Goal: Transaction & Acquisition: Purchase product/service

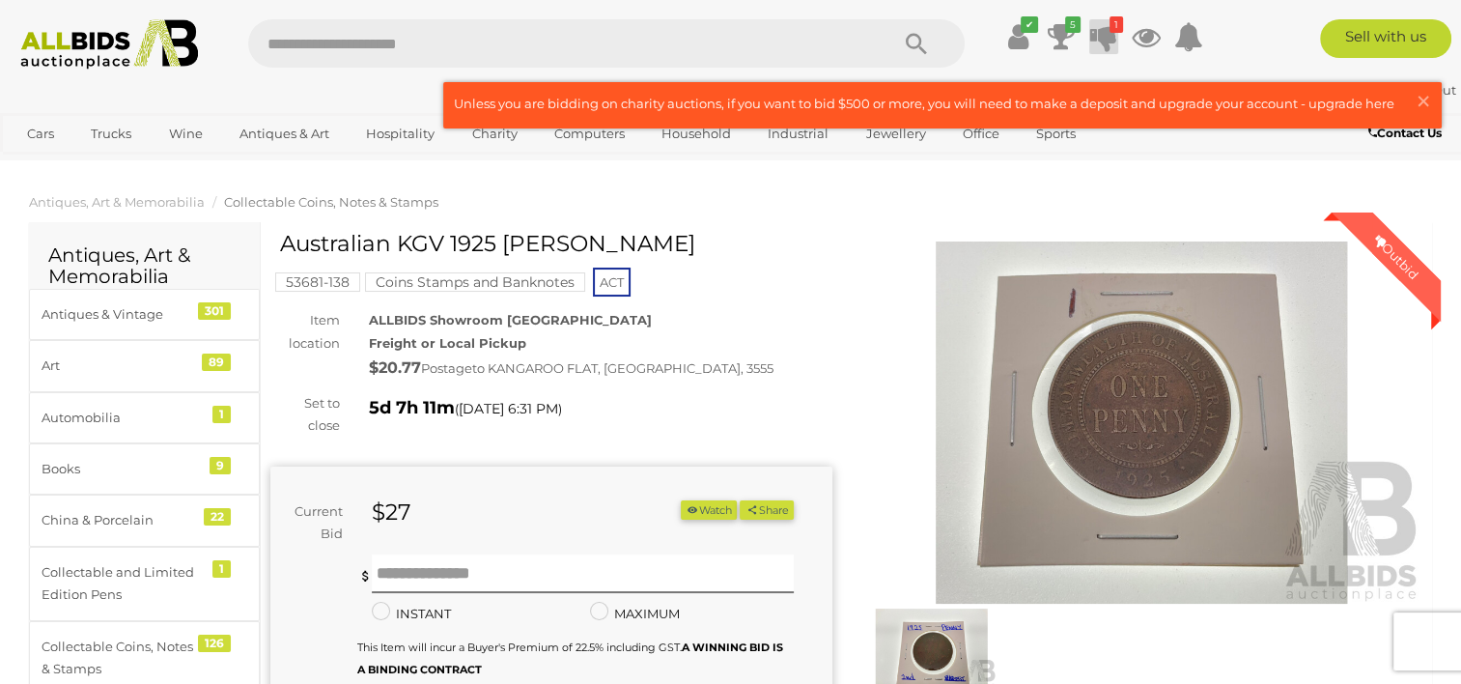
click at [1102, 40] on icon at bounding box center [1103, 36] width 27 height 35
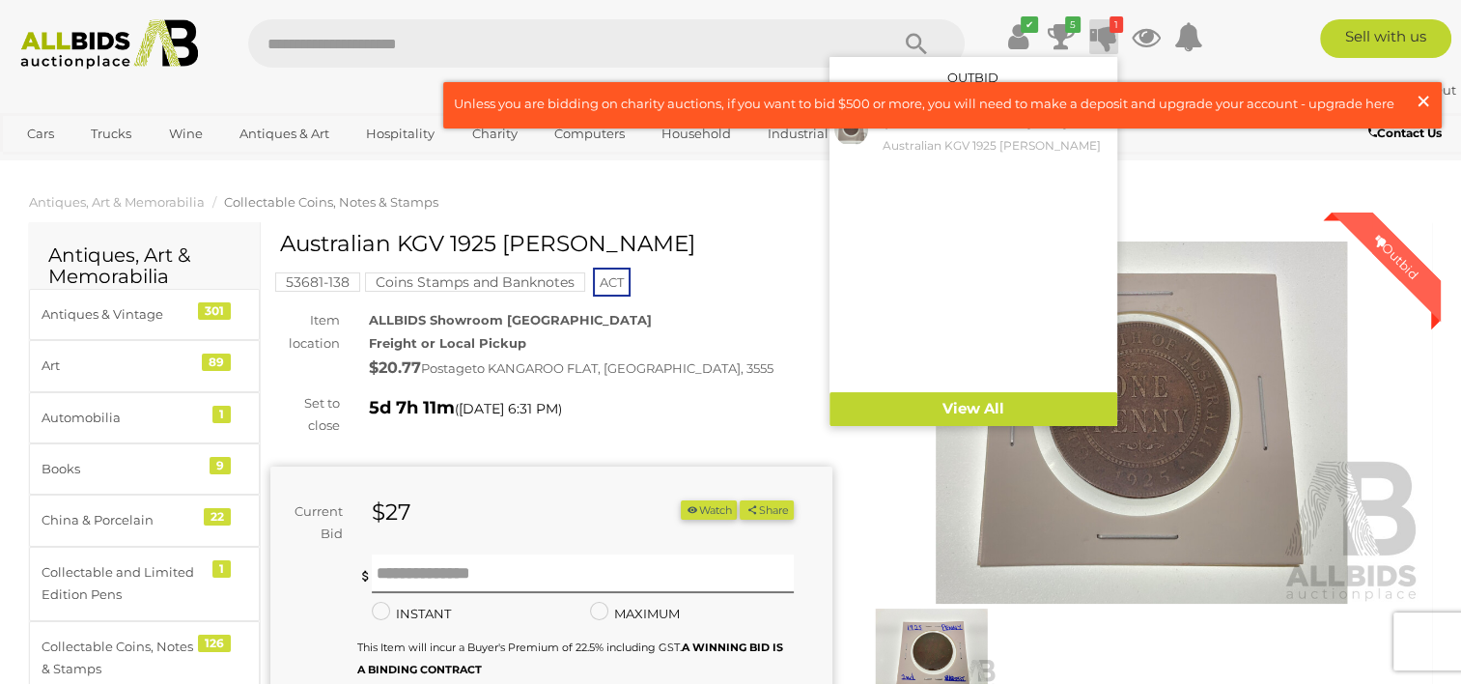
click at [1422, 100] on span "×" at bounding box center [1423, 101] width 17 height 38
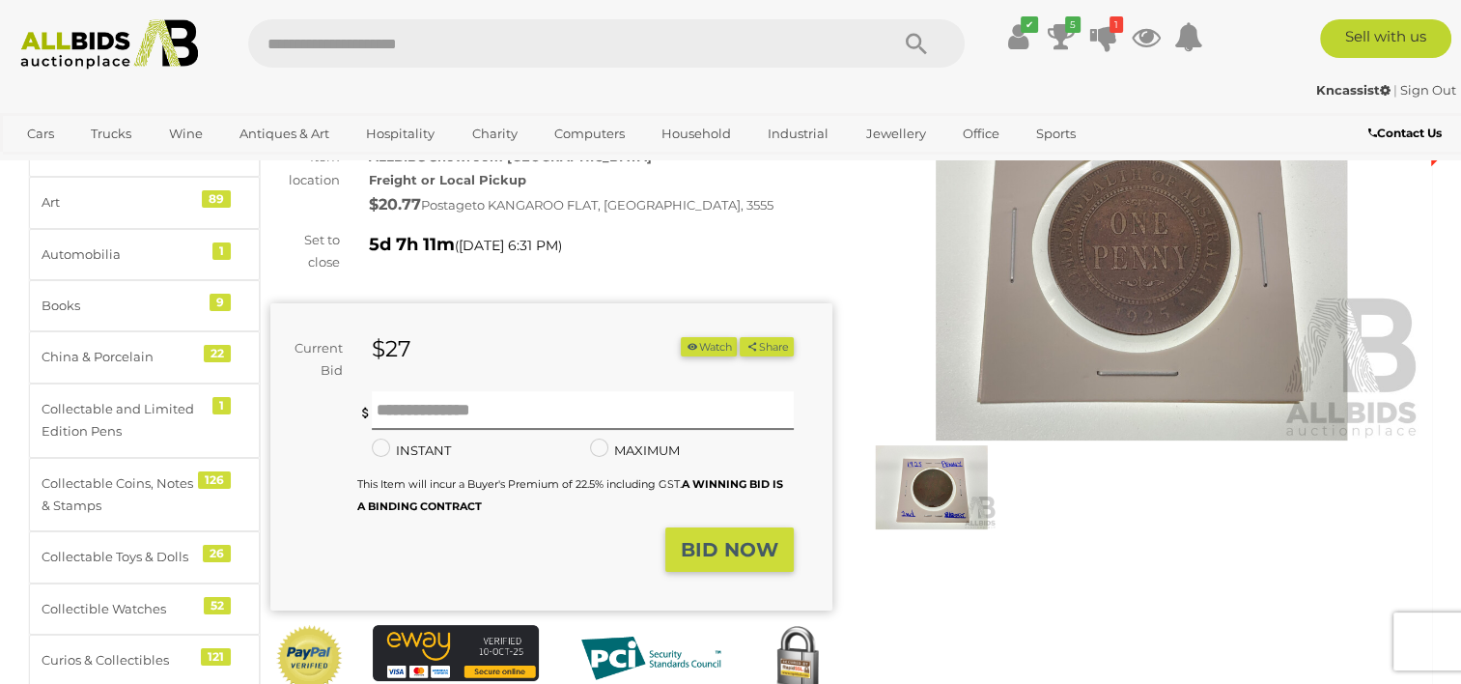
scroll to position [159, 0]
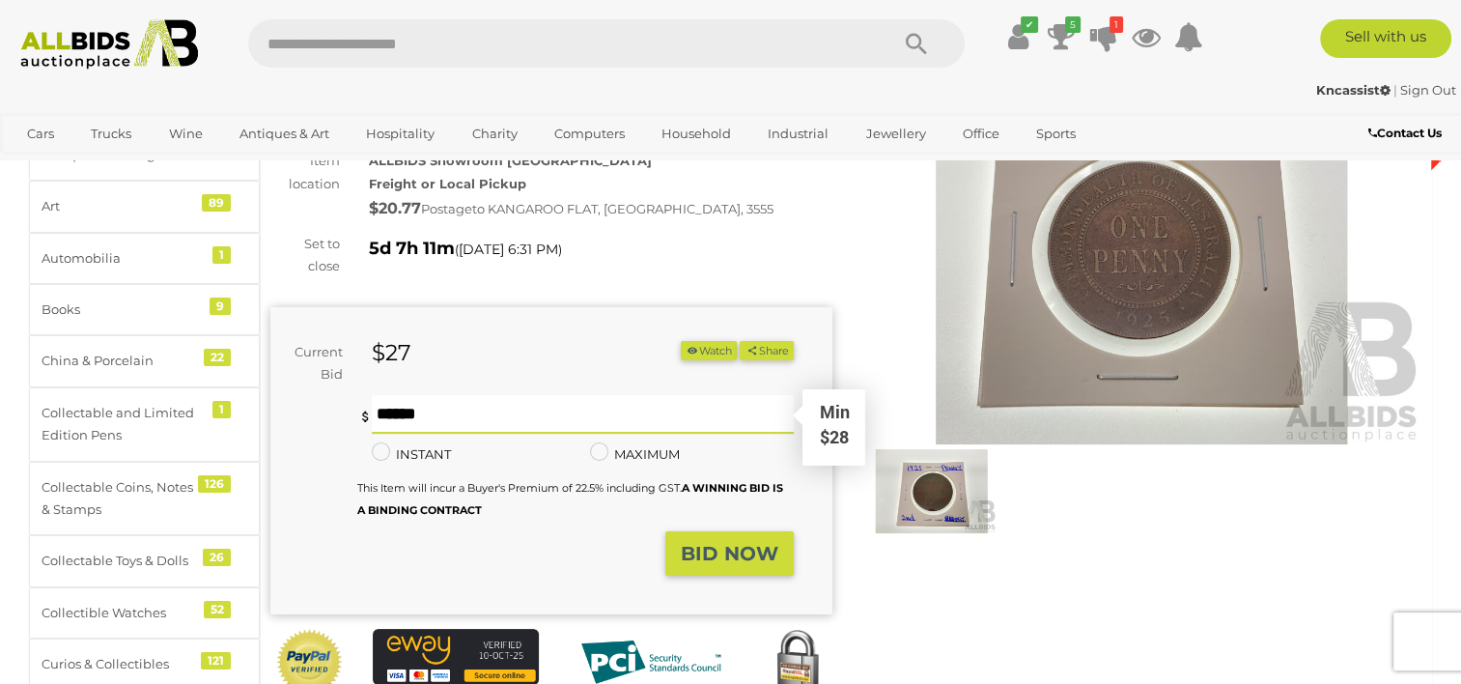
click at [410, 408] on input "text" at bounding box center [582, 414] width 421 height 39
type input "**"
click at [722, 558] on strong "BID NOW" at bounding box center [730, 553] width 98 height 23
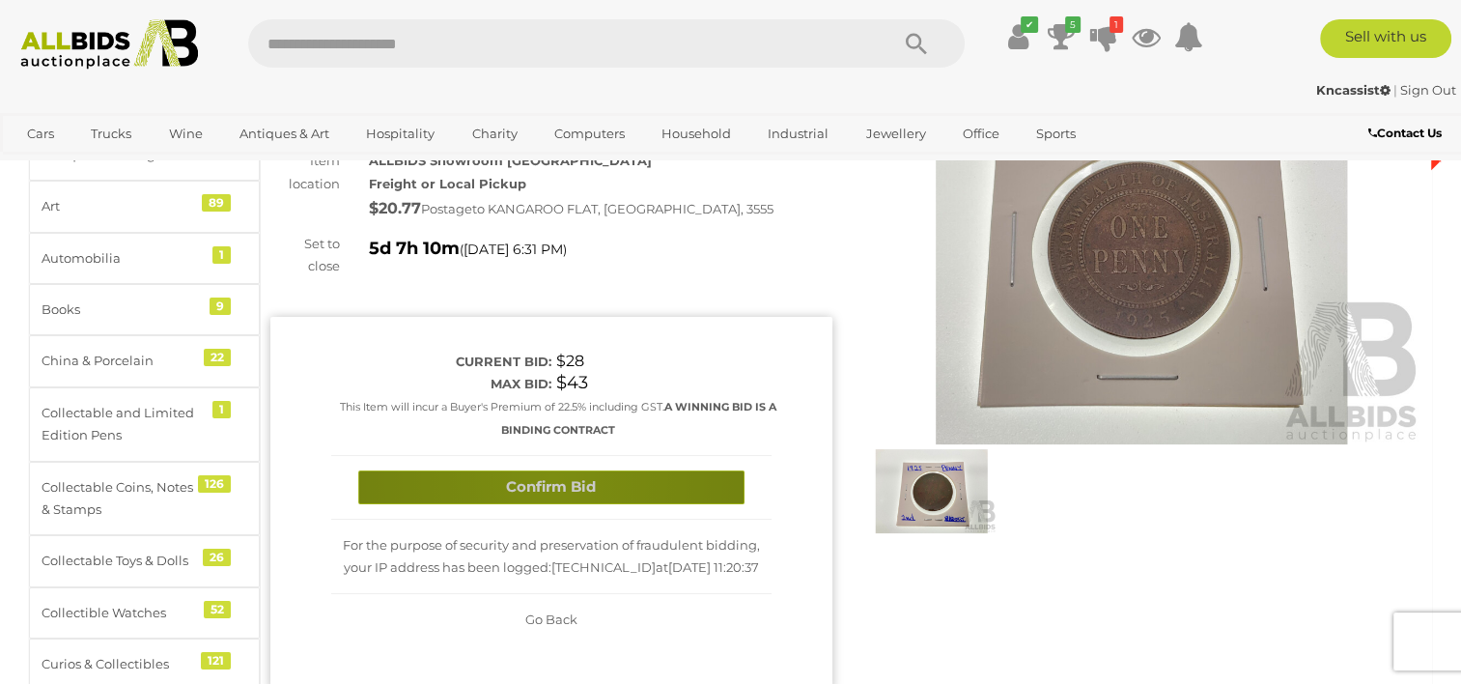
click at [552, 477] on button "Confirm Bid" at bounding box center [551, 487] width 386 height 34
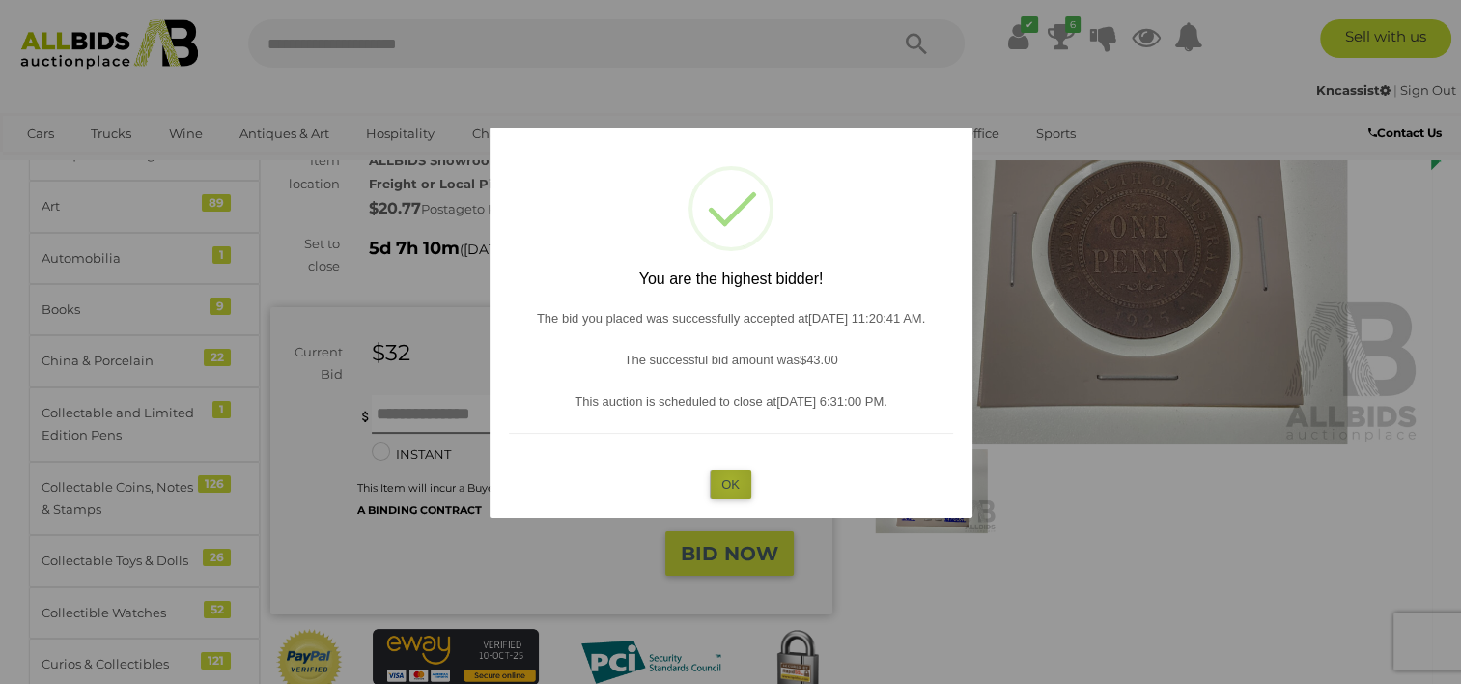
click at [730, 480] on button "OK" at bounding box center [731, 484] width 42 height 28
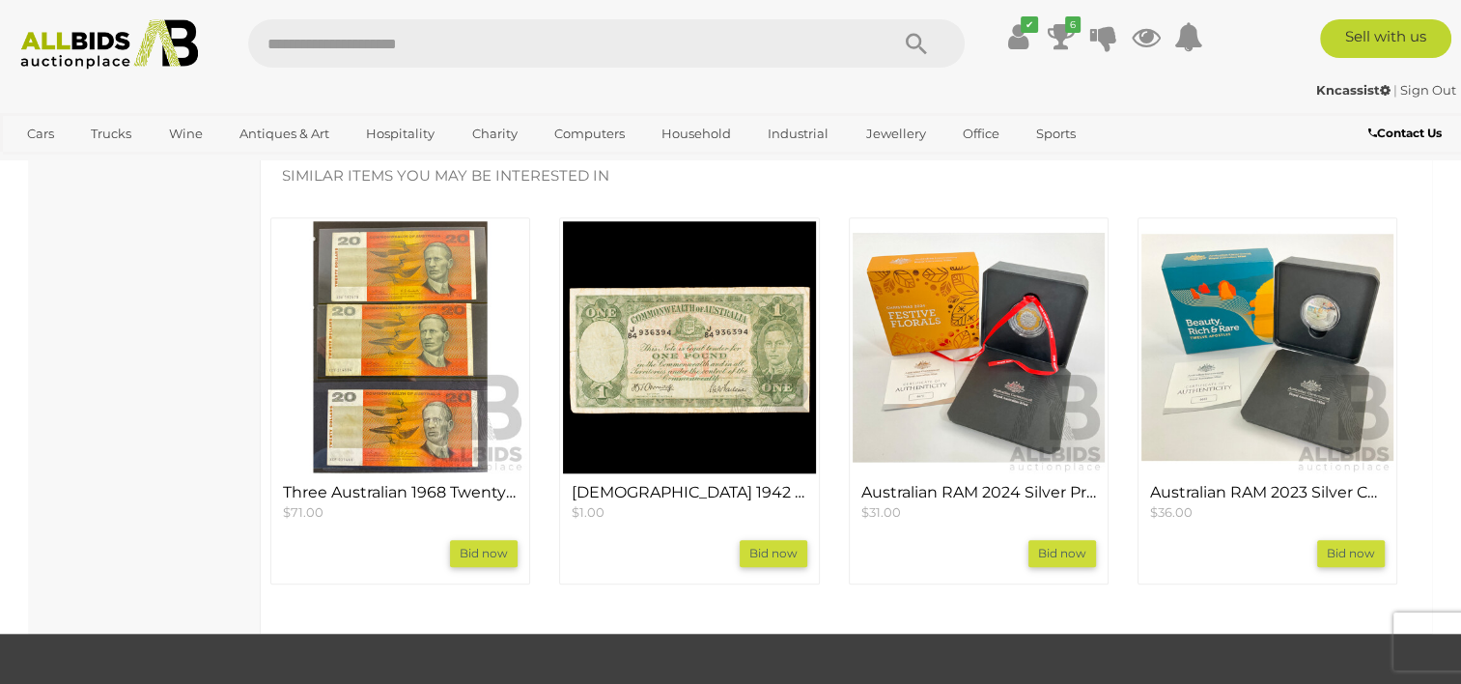
scroll to position [1765, 0]
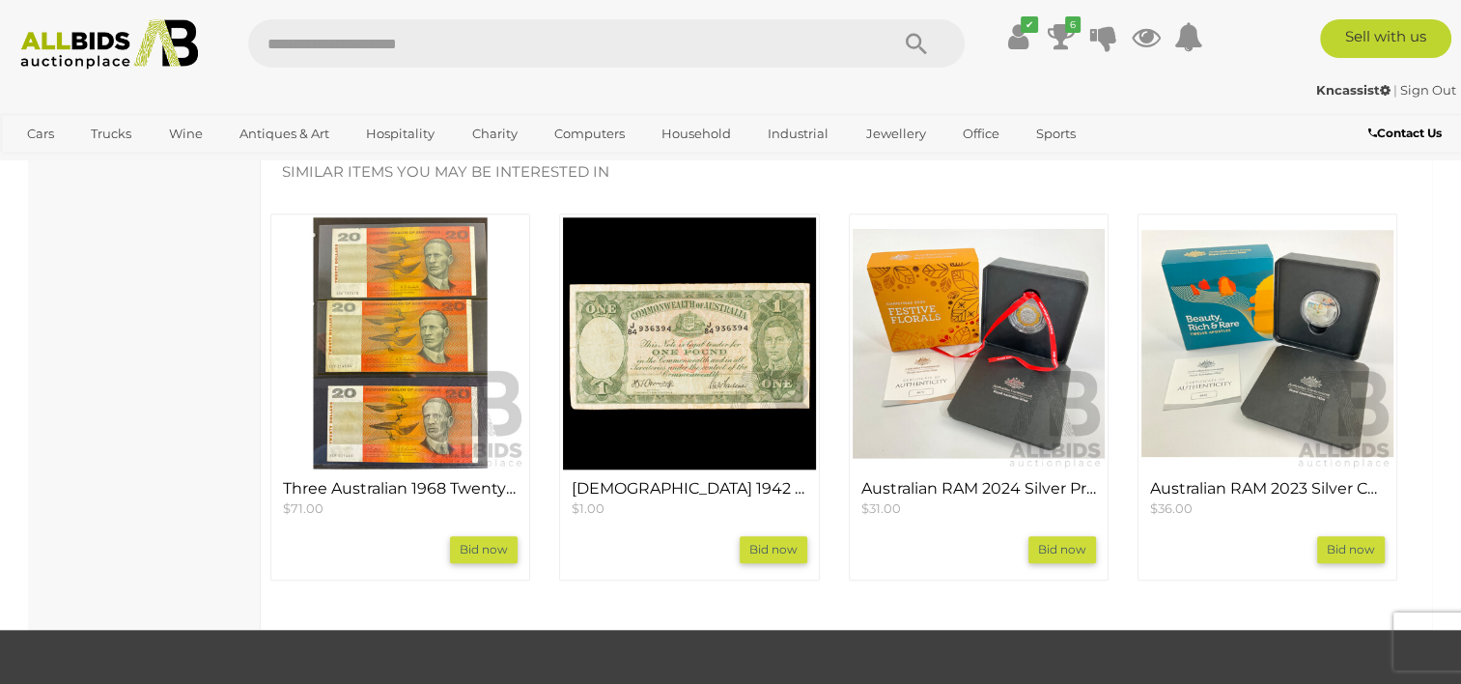
click at [761, 536] on link "Bid now" at bounding box center [774, 549] width 68 height 27
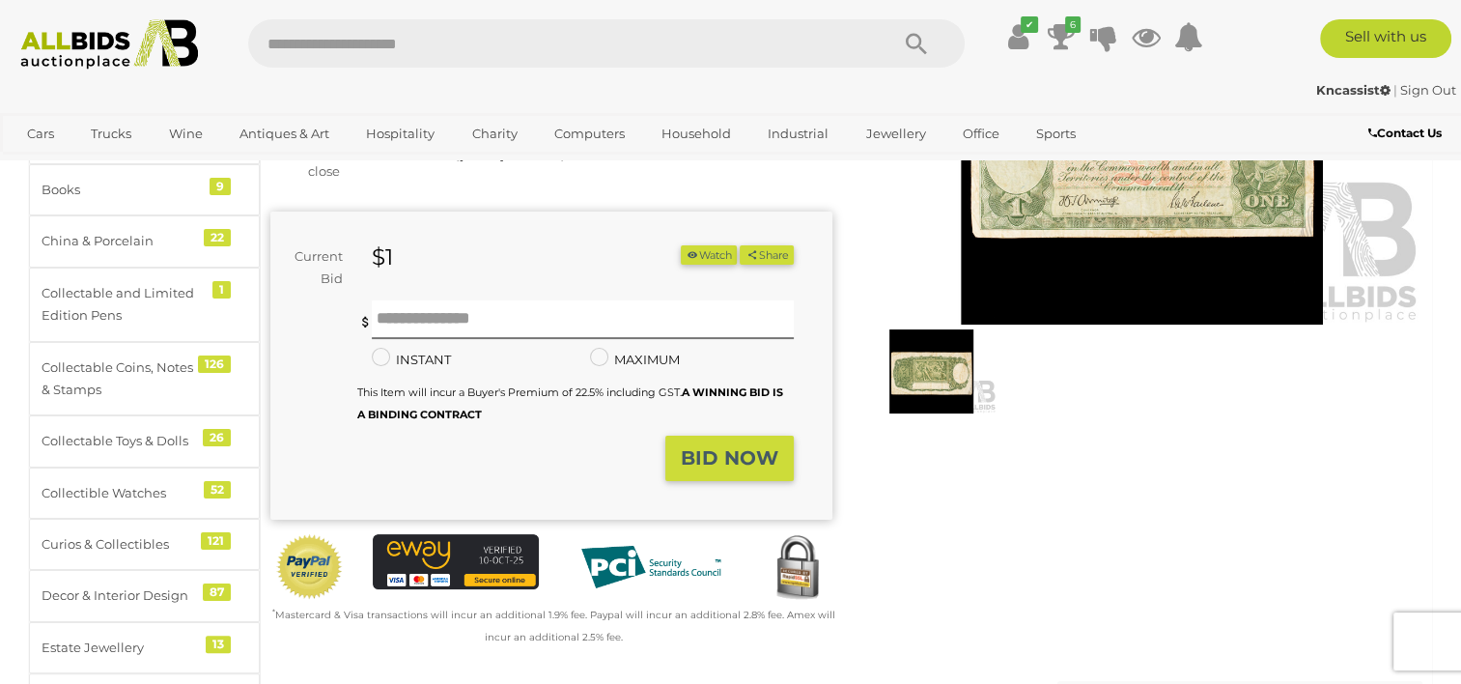
scroll to position [287, 0]
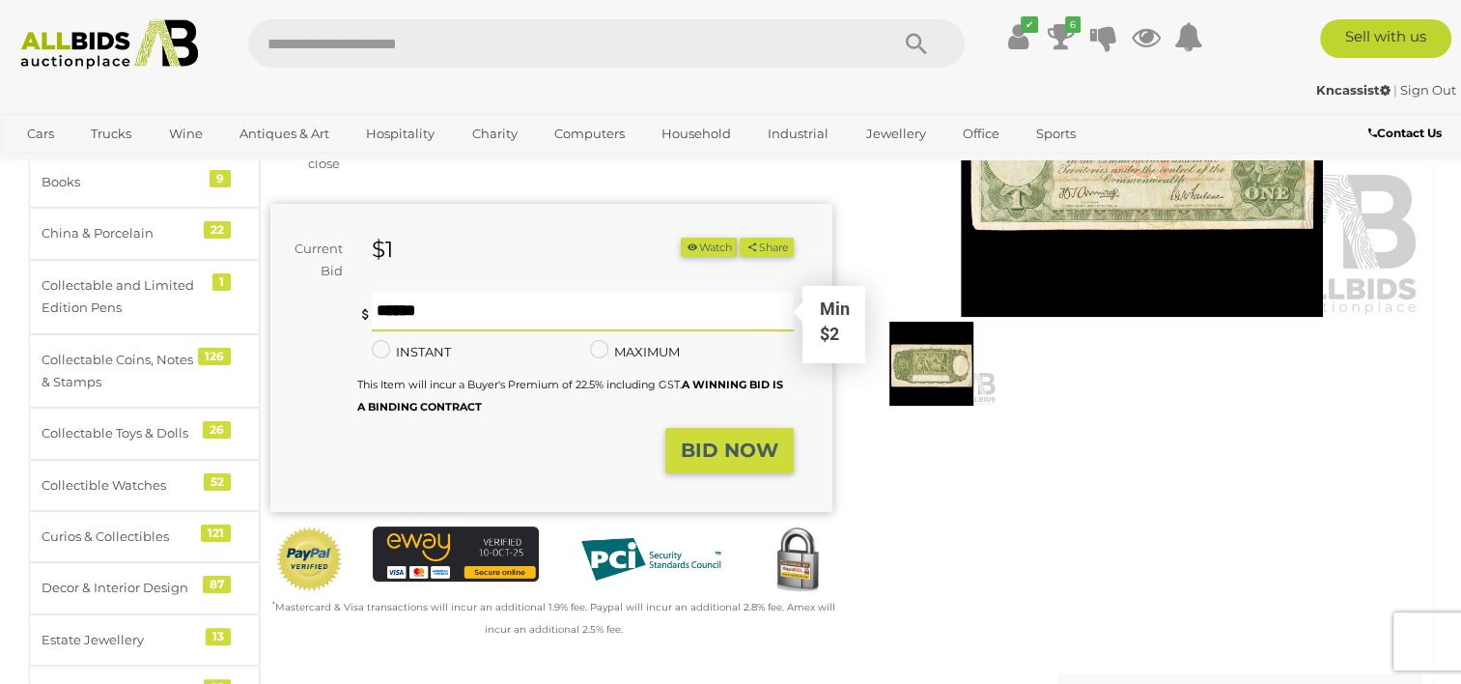
click at [433, 310] on input "text" at bounding box center [582, 312] width 421 height 39
type input "**"
click at [715, 460] on strong "BID NOW" at bounding box center [730, 449] width 98 height 23
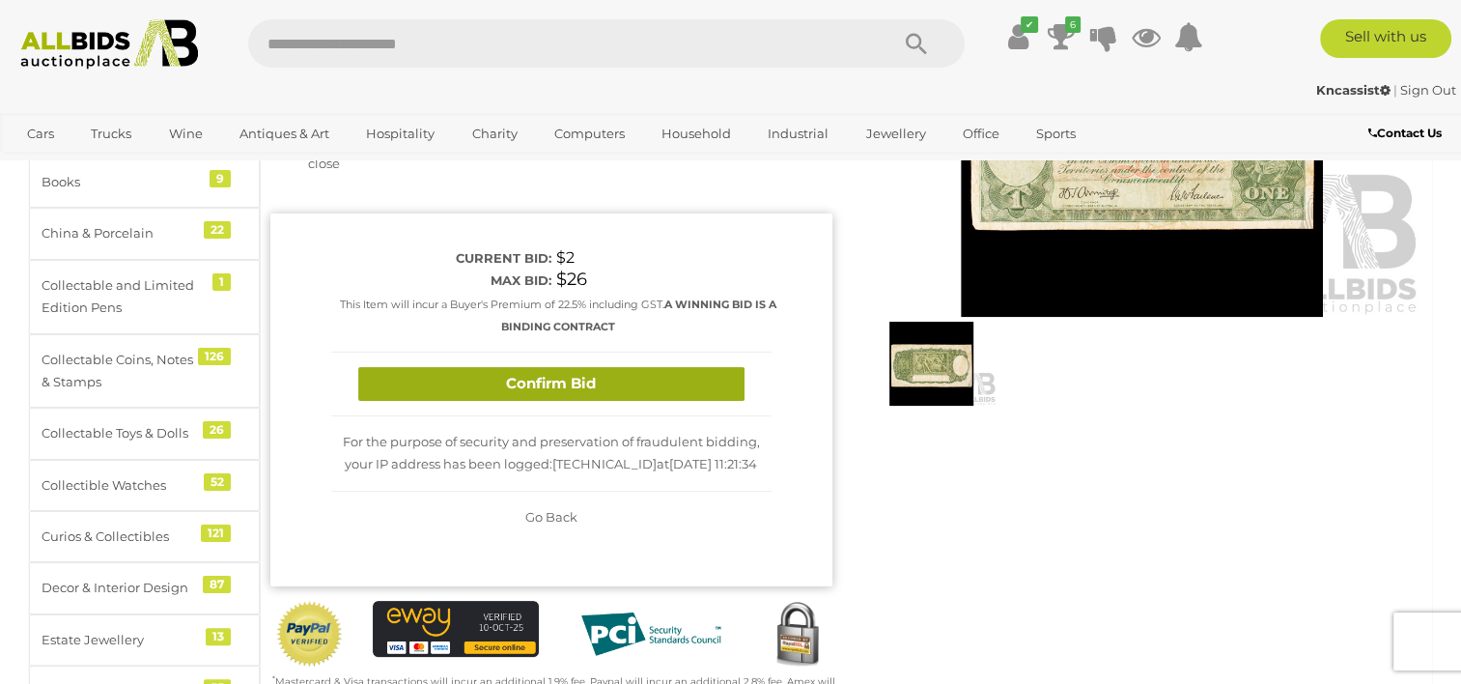
click at [552, 383] on button "Confirm Bid" at bounding box center [551, 384] width 386 height 34
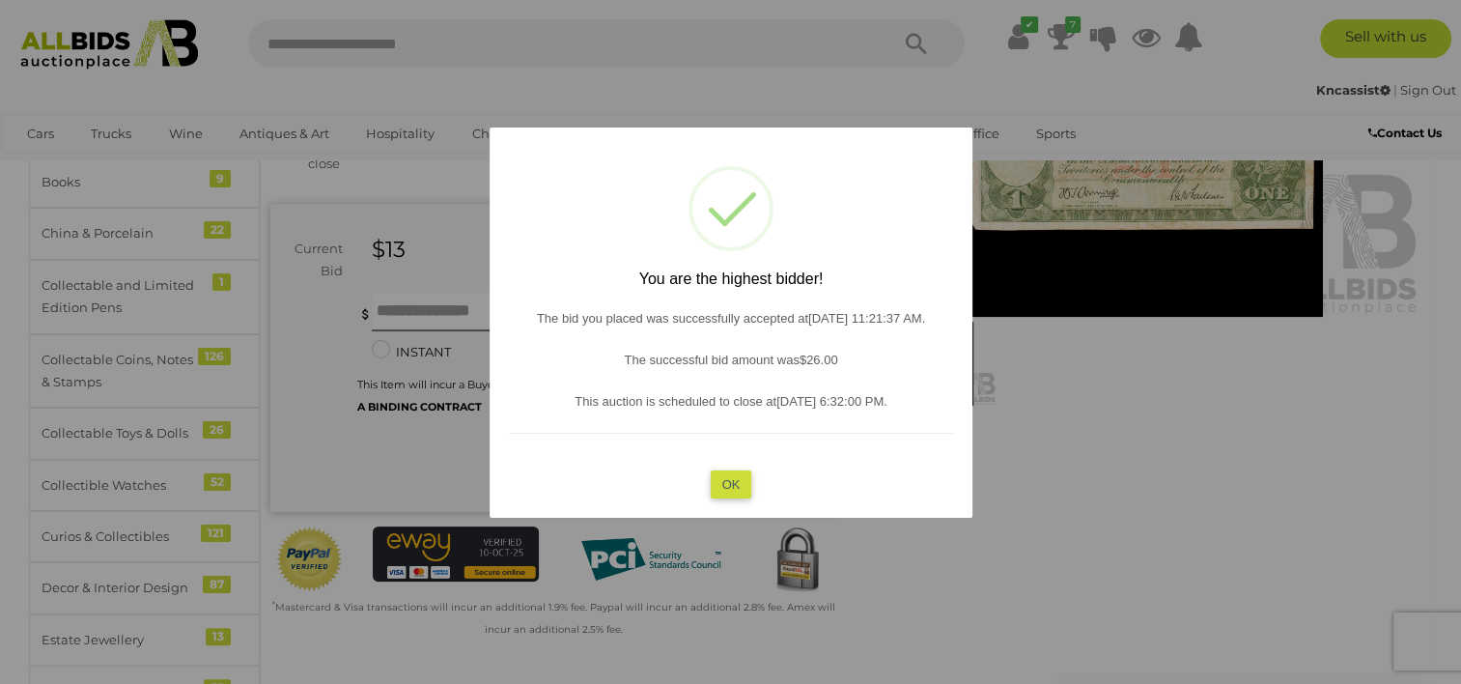
click at [726, 482] on button "OK" at bounding box center [731, 484] width 42 height 28
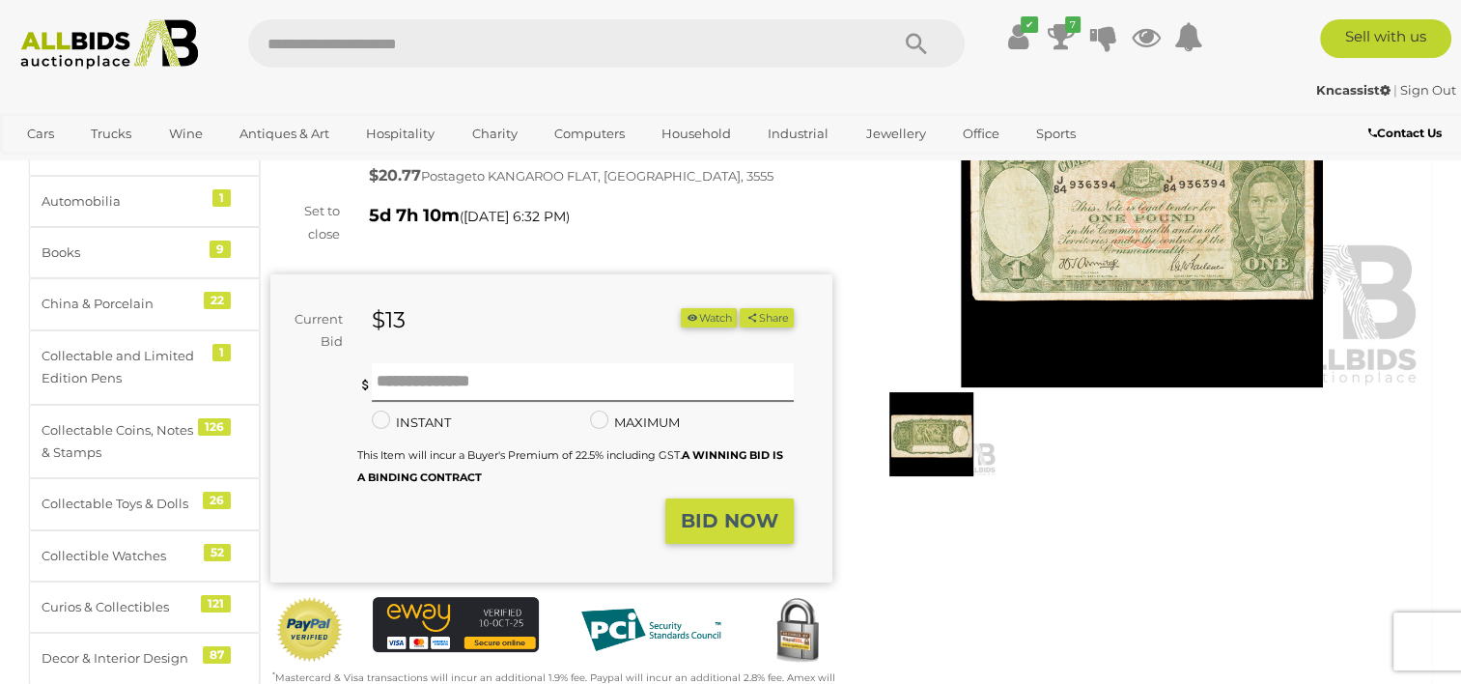
scroll to position [212, 0]
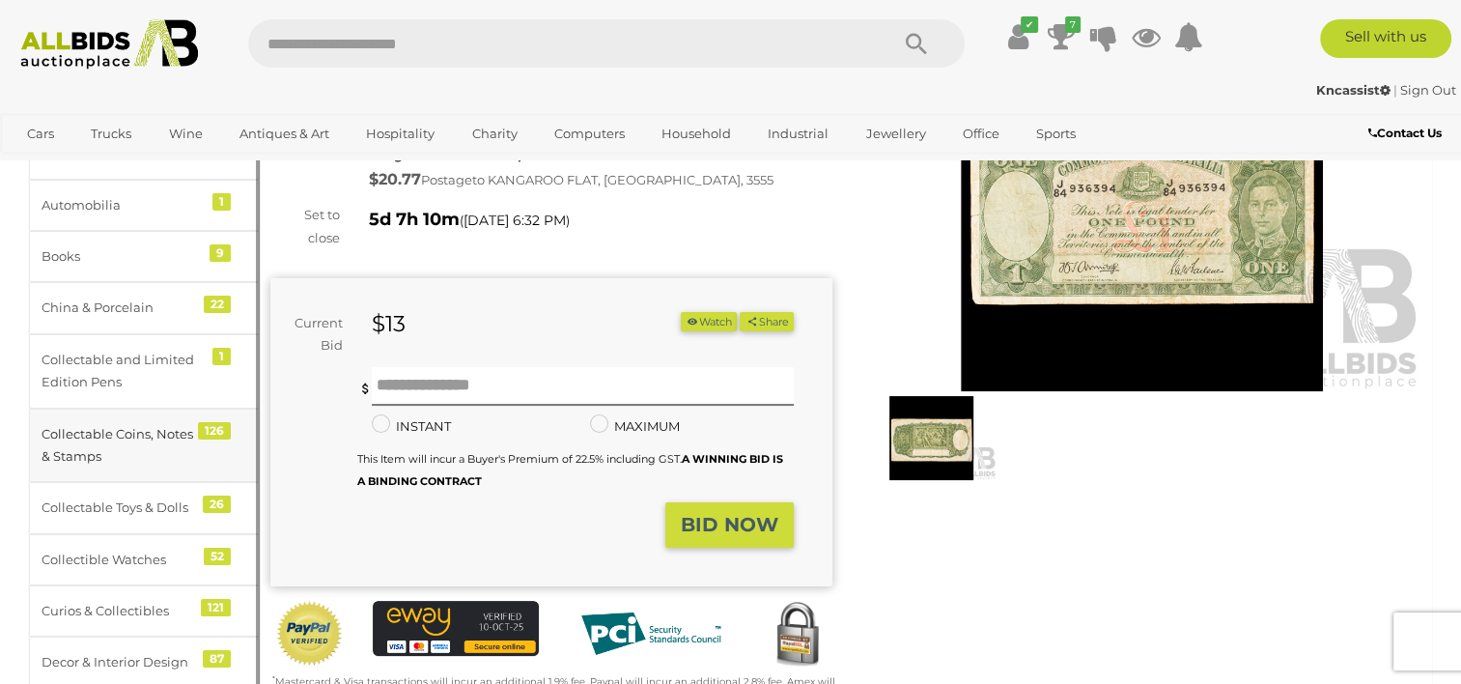
click at [99, 442] on div "Collectable Coins, Notes & Stamps" at bounding box center [121, 445] width 159 height 45
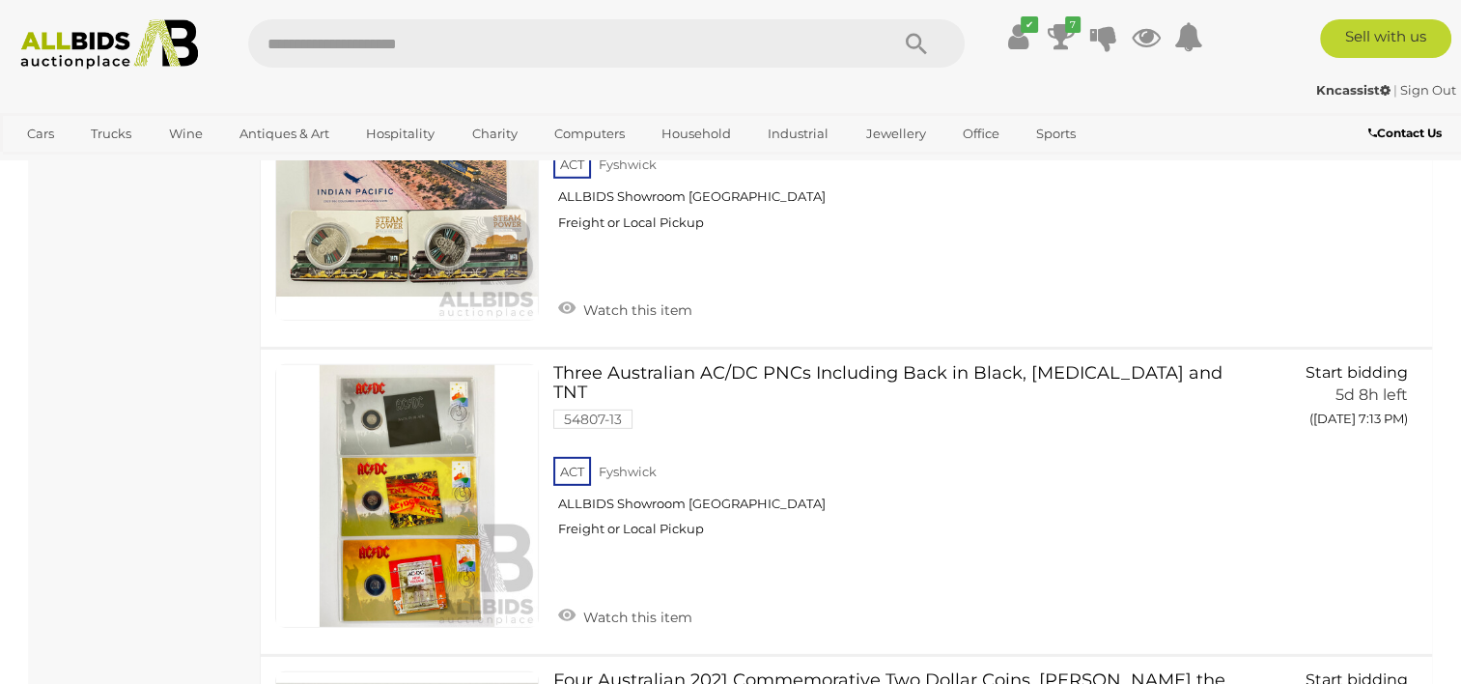
scroll to position [12900, 0]
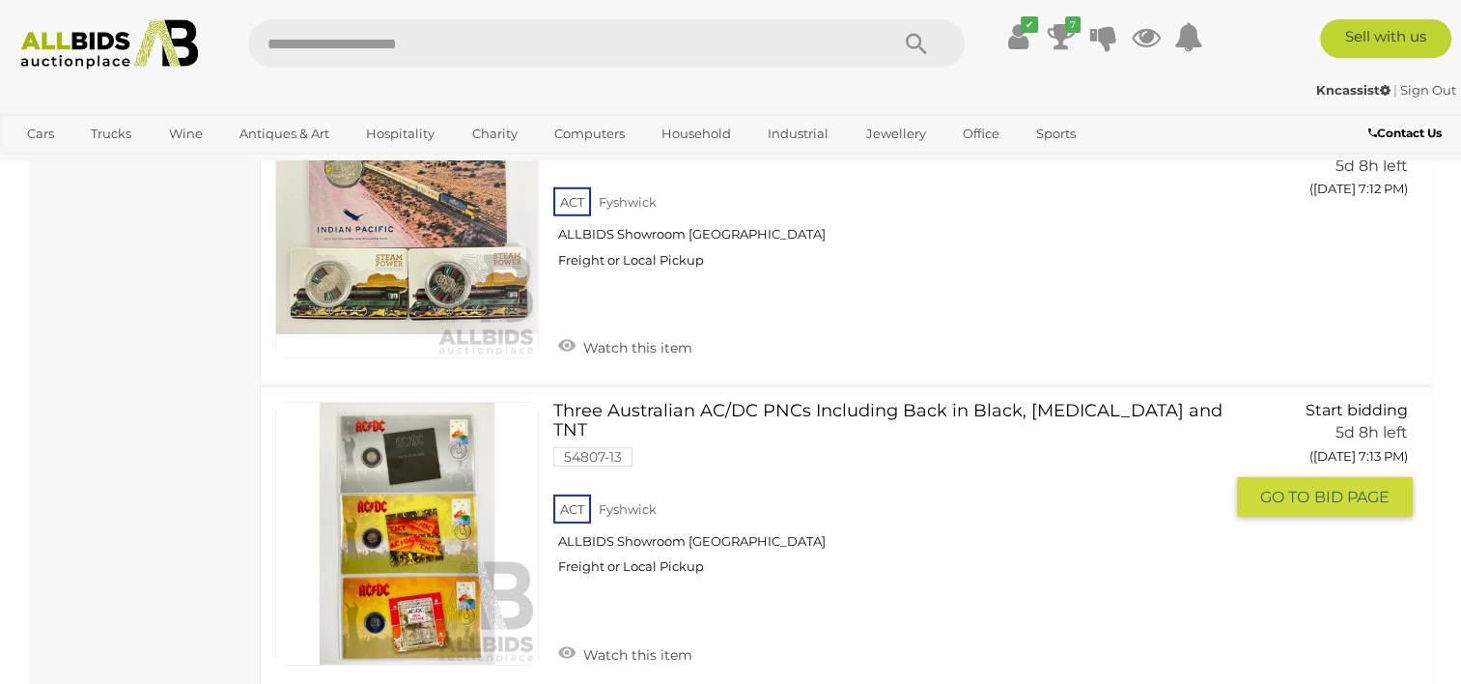
click at [422, 402] on link at bounding box center [407, 534] width 264 height 264
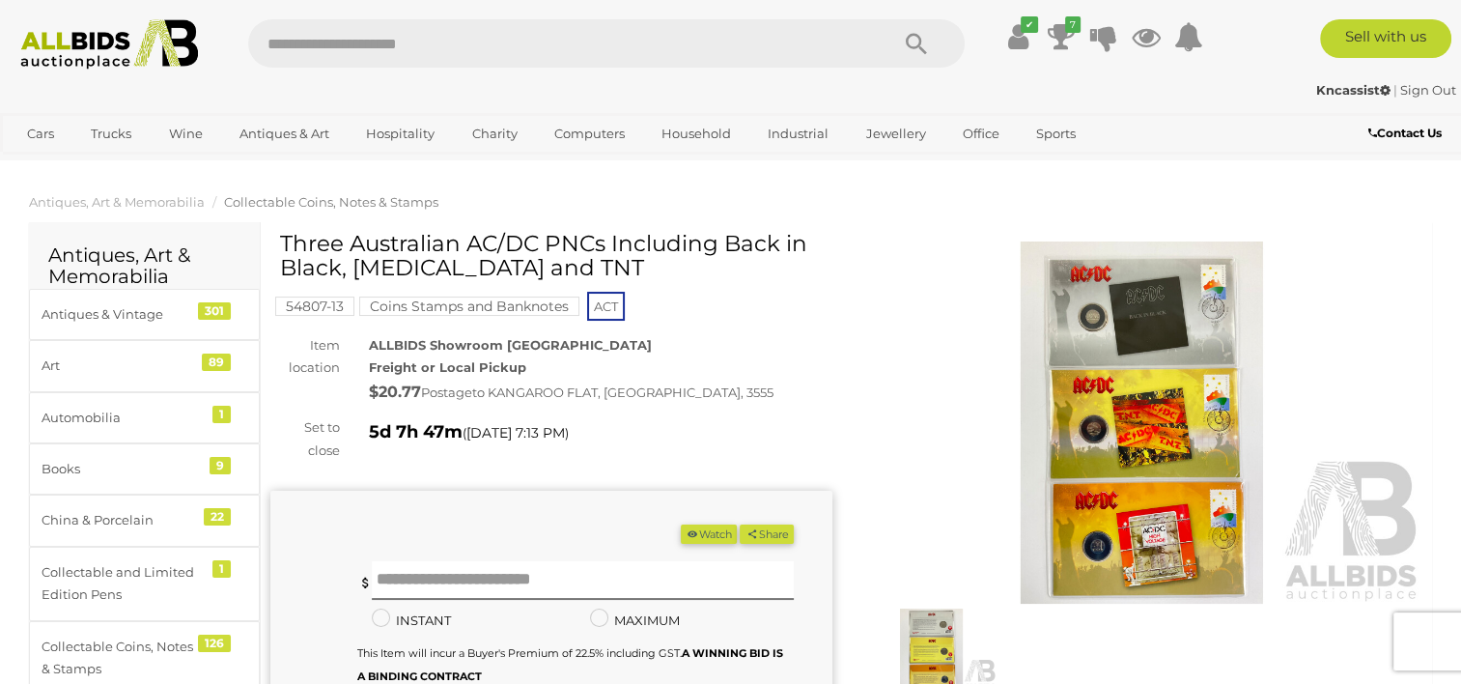
click at [1102, 317] on img at bounding box center [1142, 422] width 562 height 362
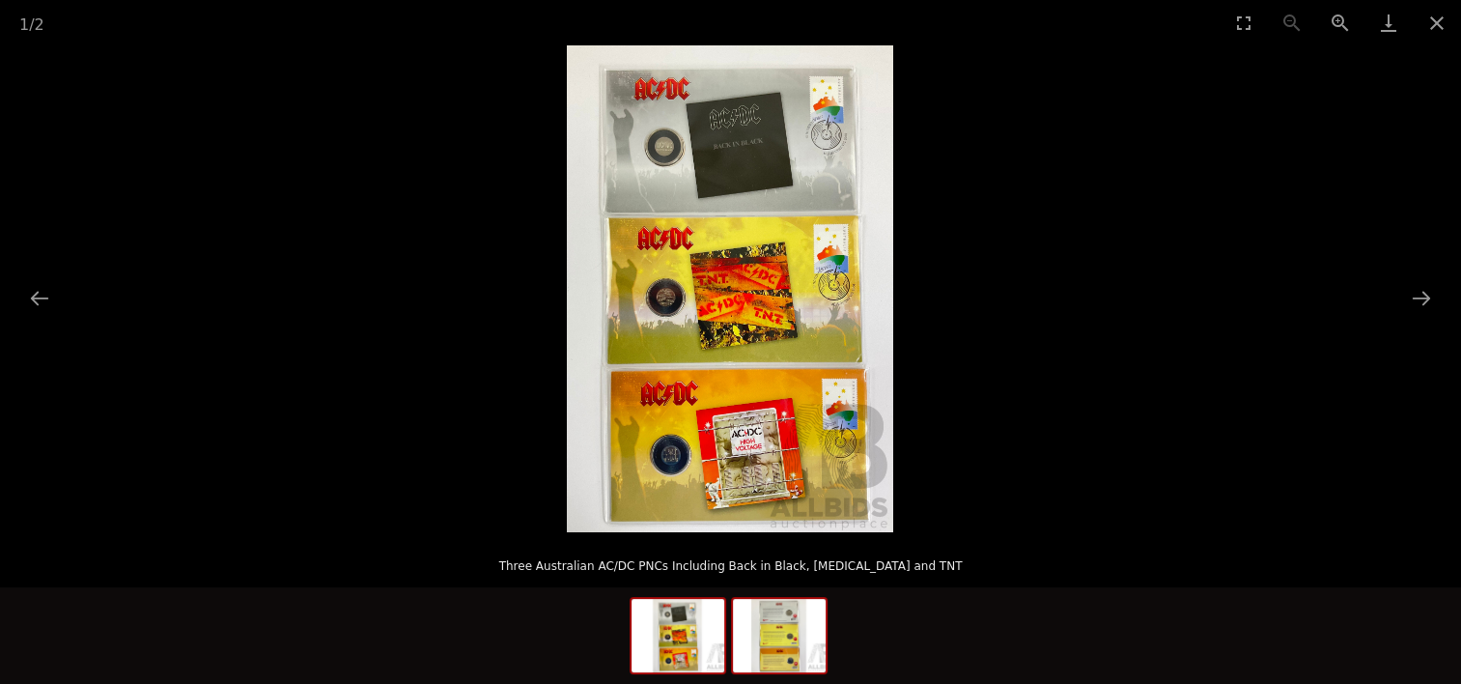
click at [778, 620] on img at bounding box center [779, 635] width 93 height 73
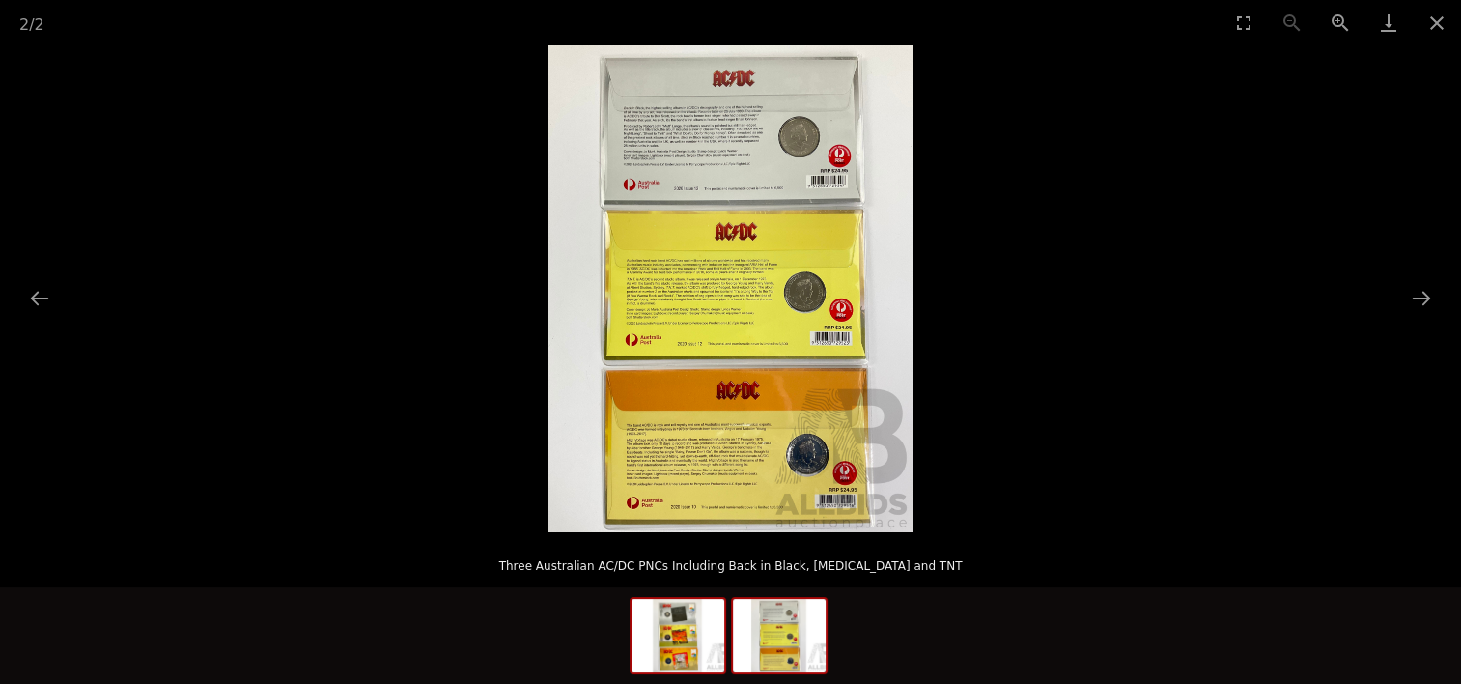
click at [688, 635] on img at bounding box center [677, 635] width 93 height 73
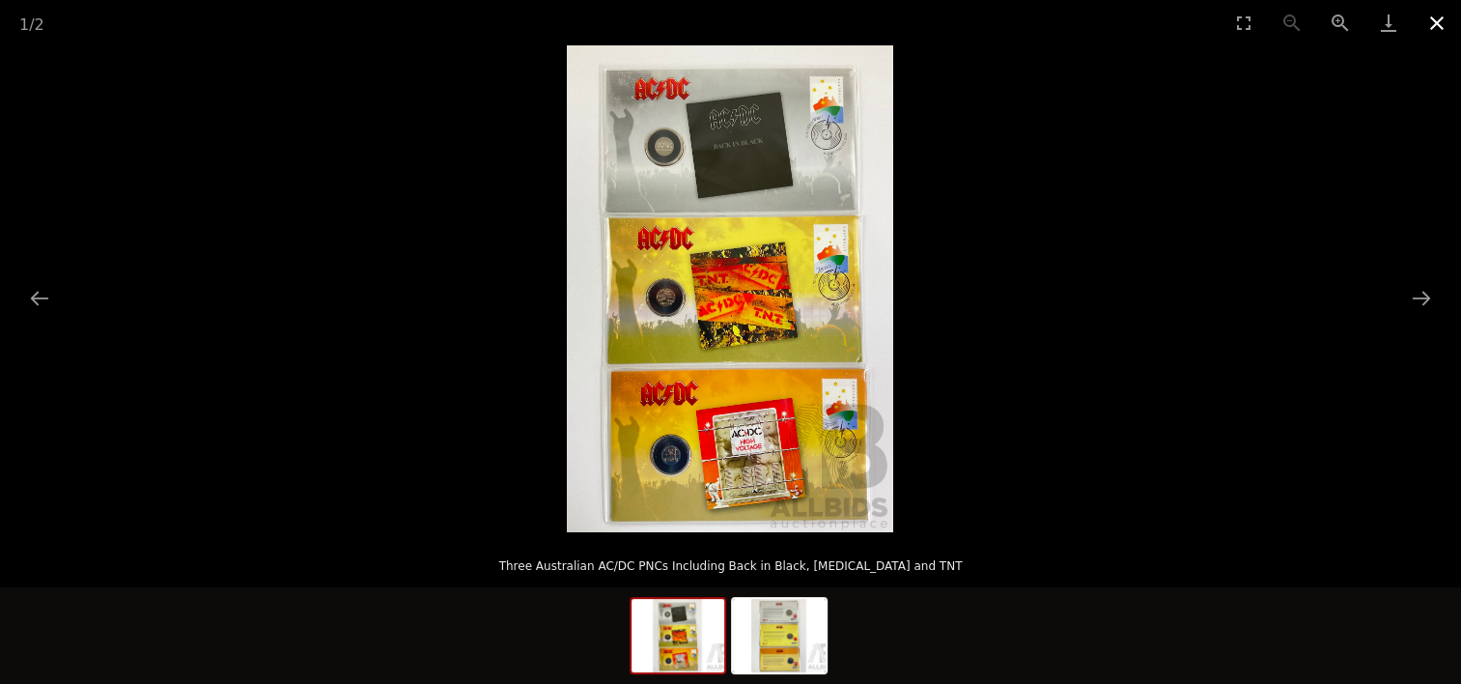
click at [1439, 23] on button "Close gallery" at bounding box center [1437, 22] width 48 height 45
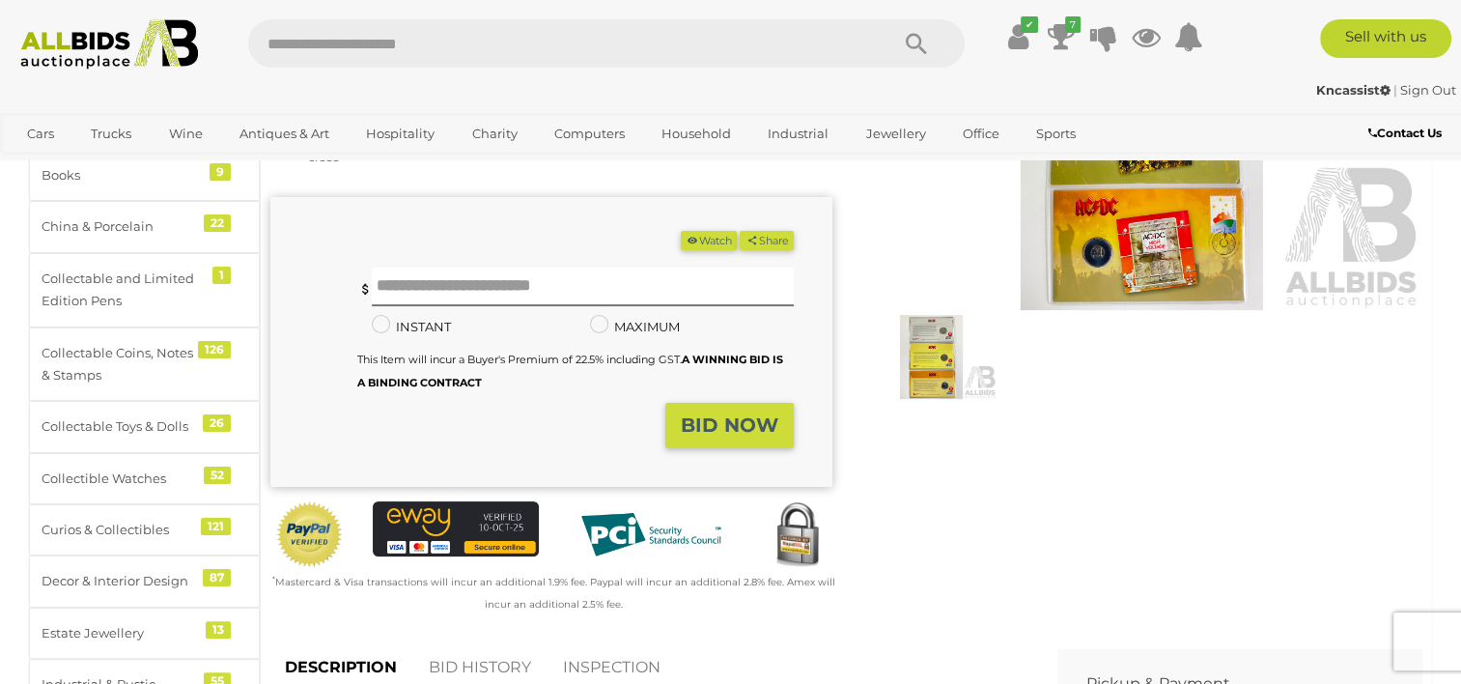
scroll to position [286, 0]
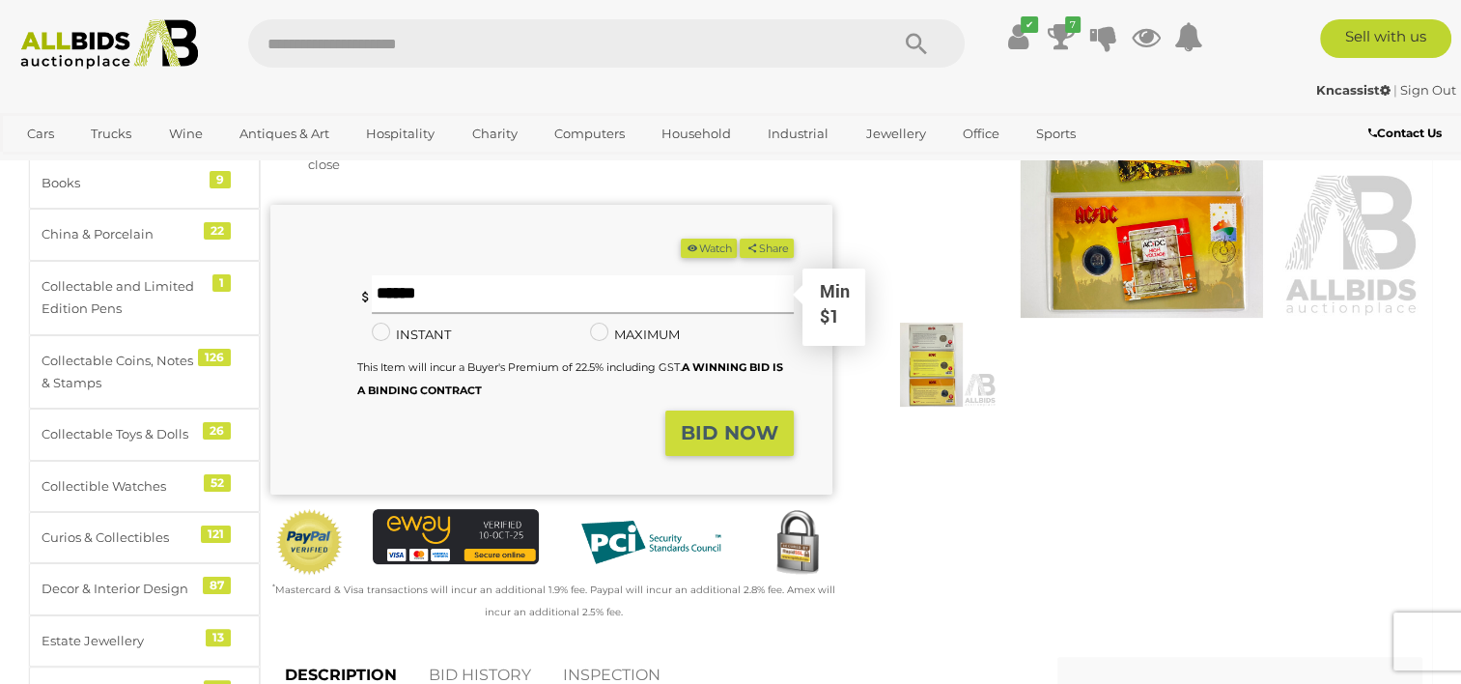
click at [458, 294] on input "text" at bounding box center [582, 294] width 421 height 39
type input "**"
click at [712, 434] on strong "BID NOW" at bounding box center [730, 432] width 98 height 23
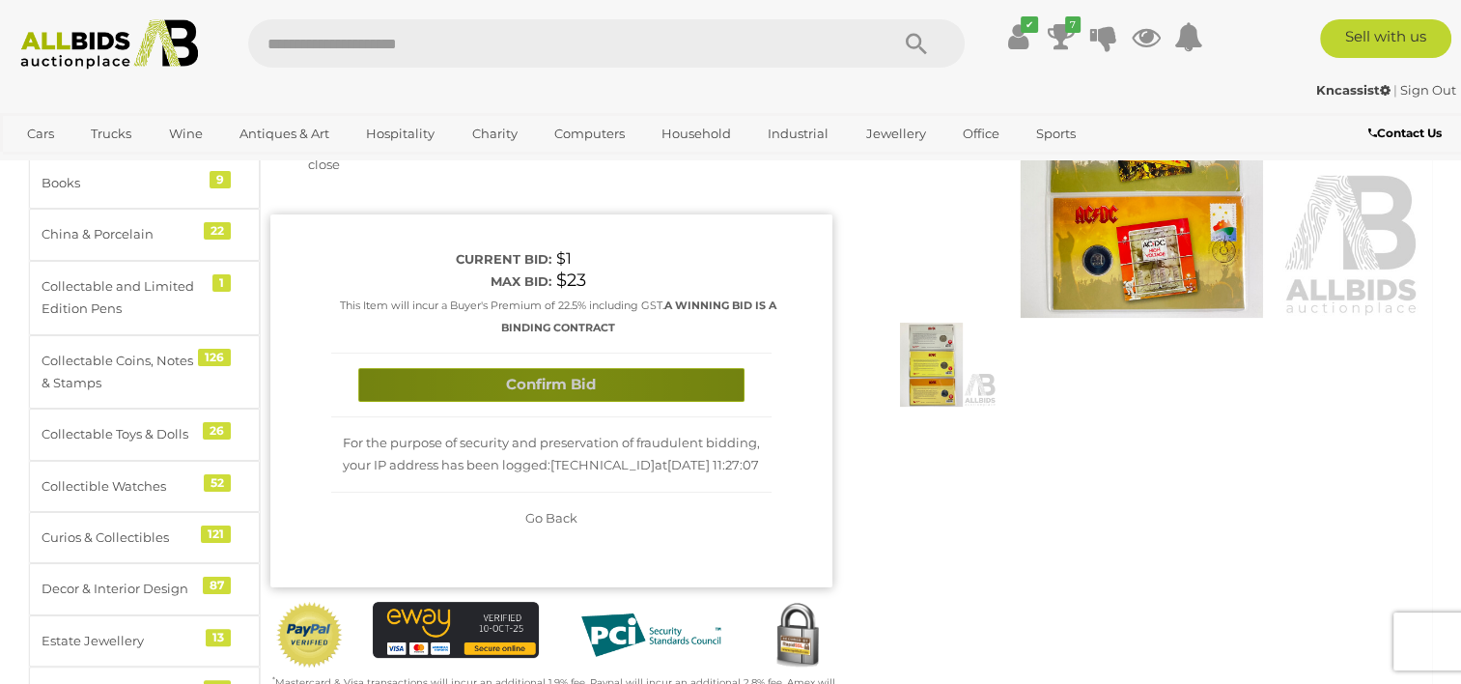
click at [548, 387] on button "Confirm Bid" at bounding box center [551, 385] width 386 height 34
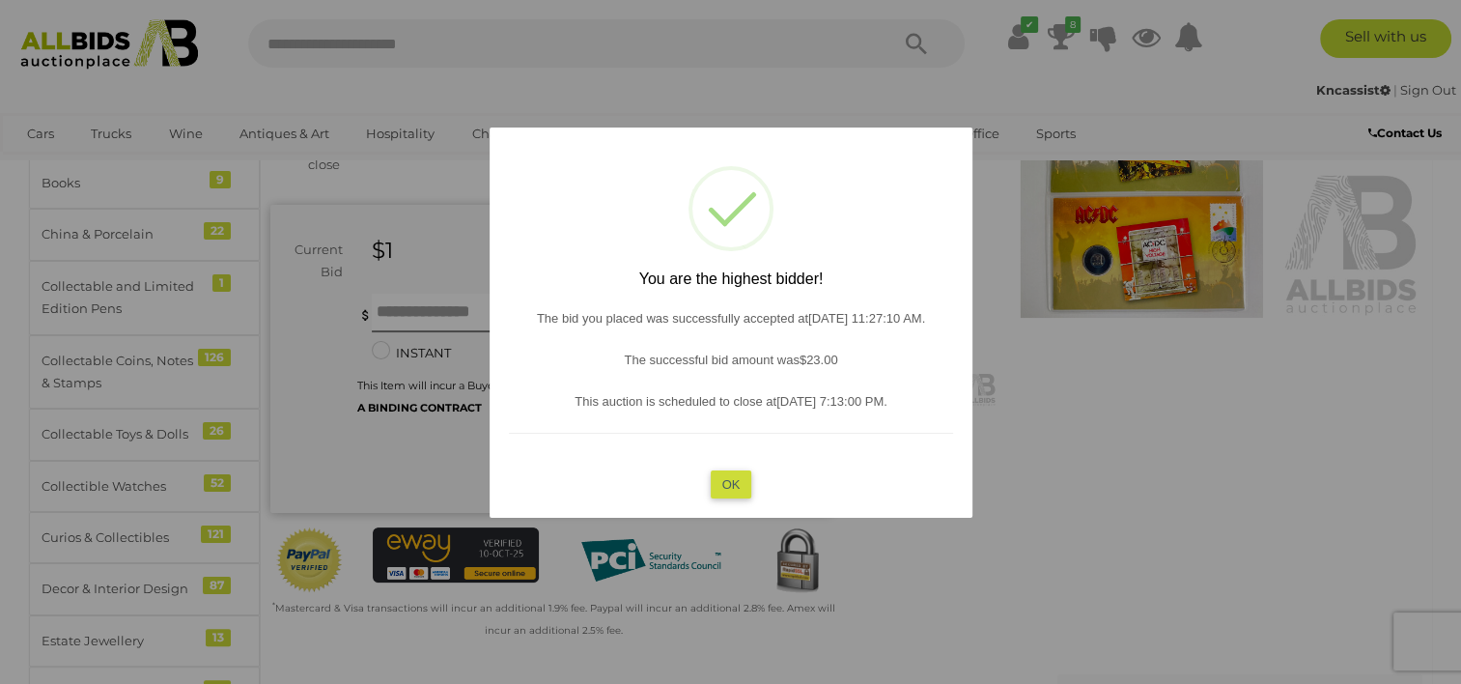
click at [741, 482] on button "OK" at bounding box center [731, 484] width 42 height 28
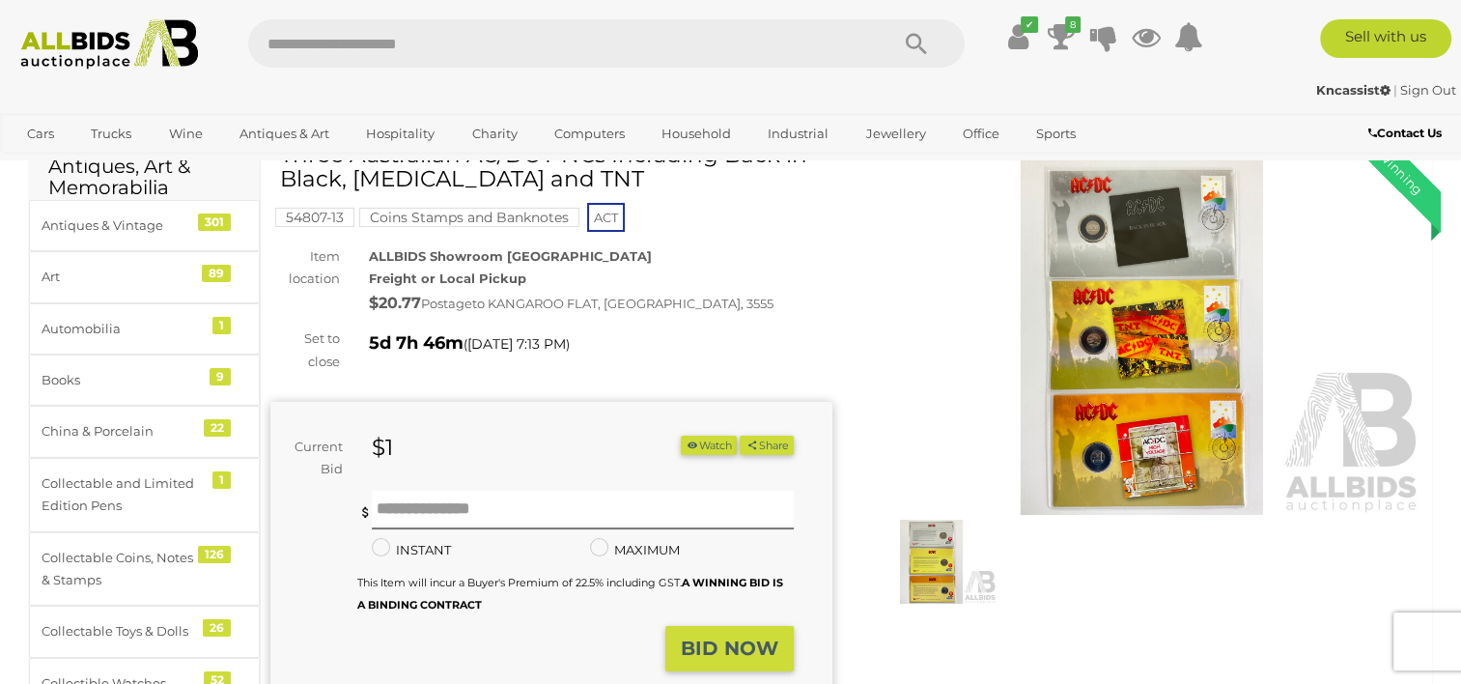
scroll to position [0, 0]
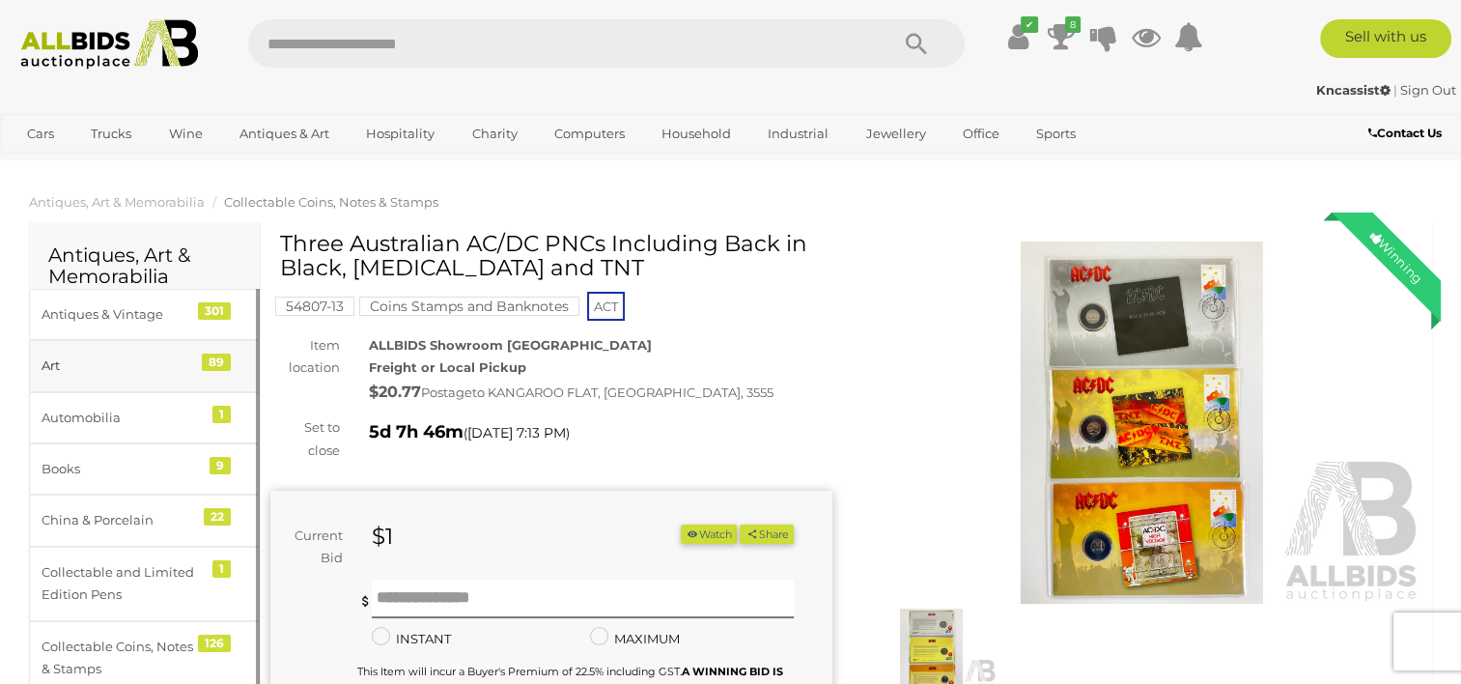
click at [70, 364] on div "Art" at bounding box center [121, 365] width 159 height 22
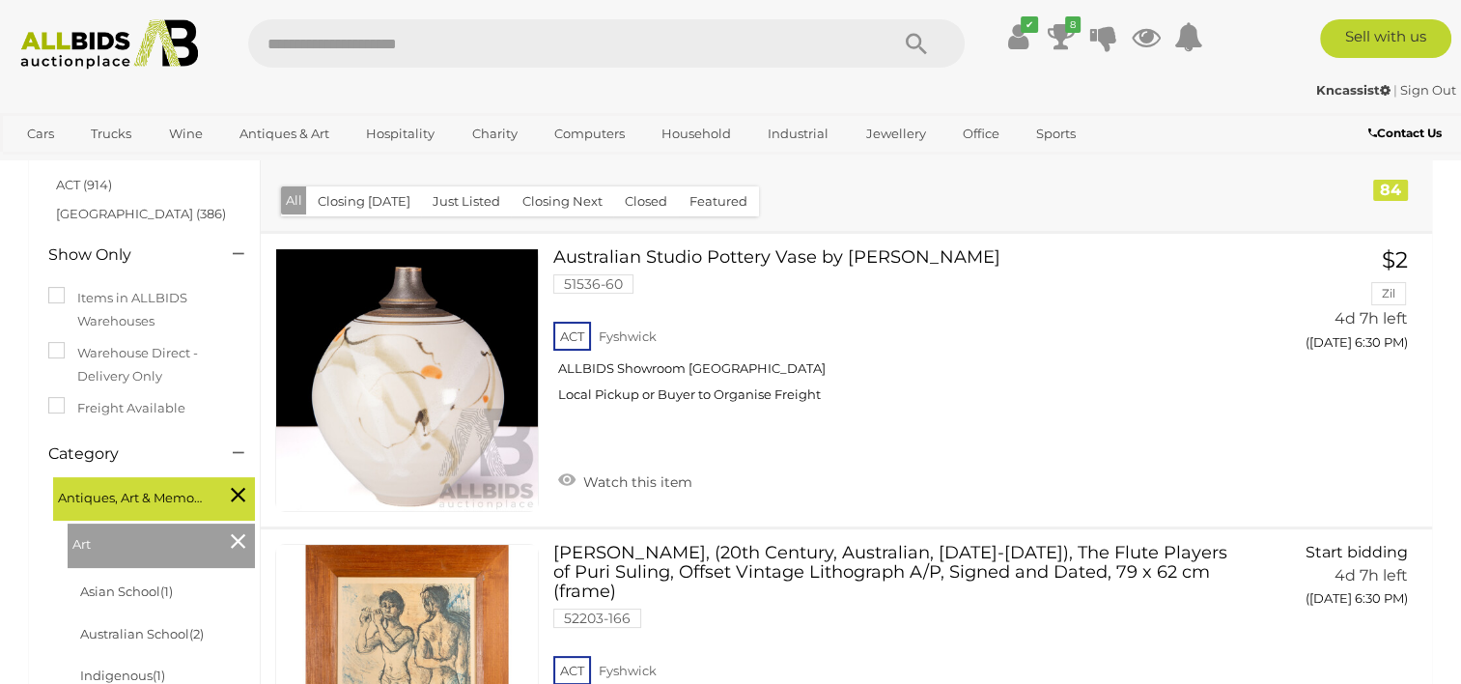
scroll to position [33, 0]
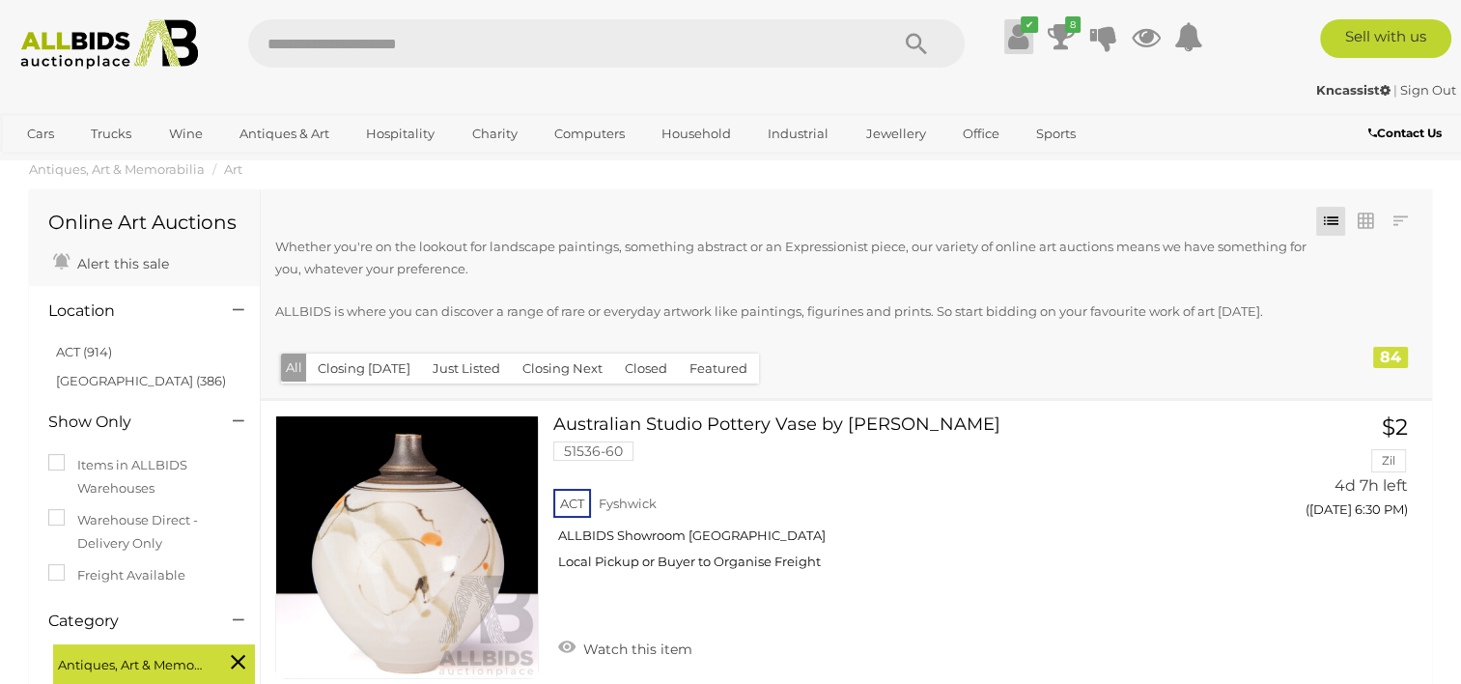
click at [1014, 38] on icon at bounding box center [1018, 36] width 20 height 35
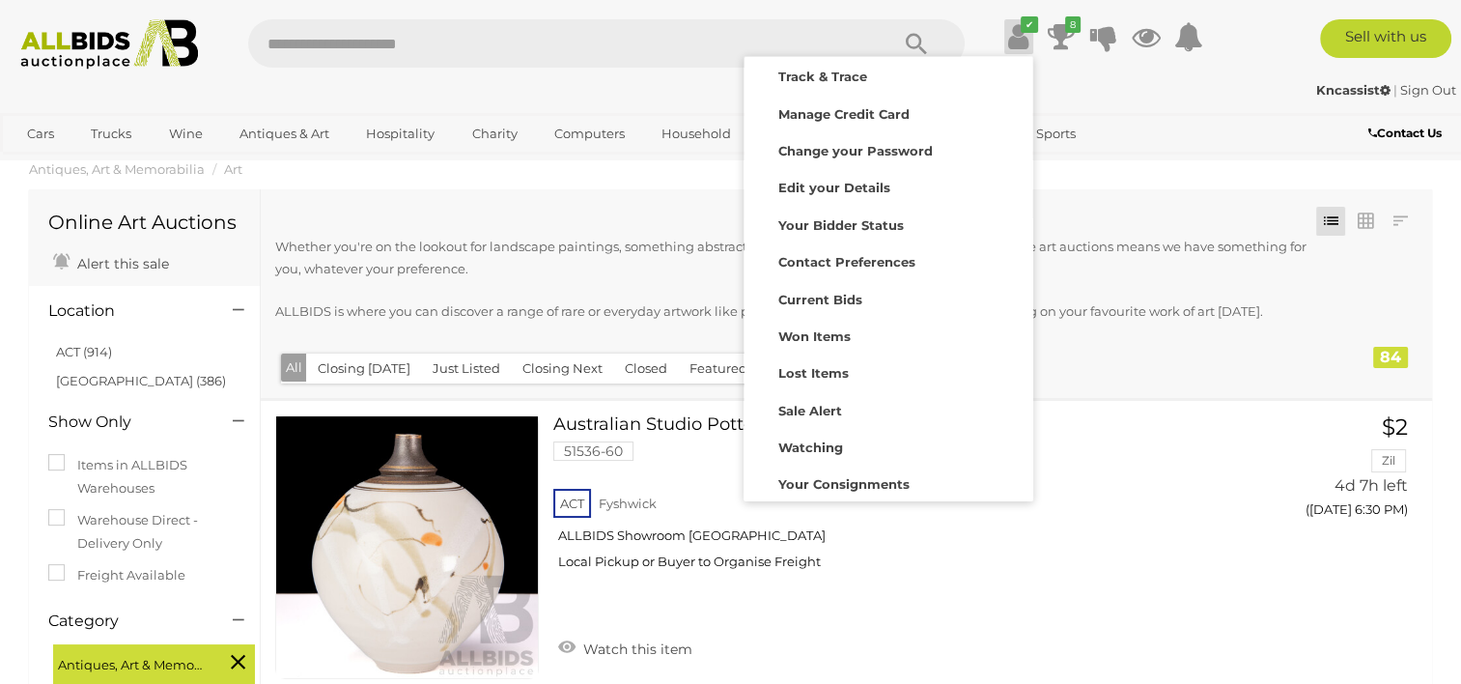
scroll to position [0, 0]
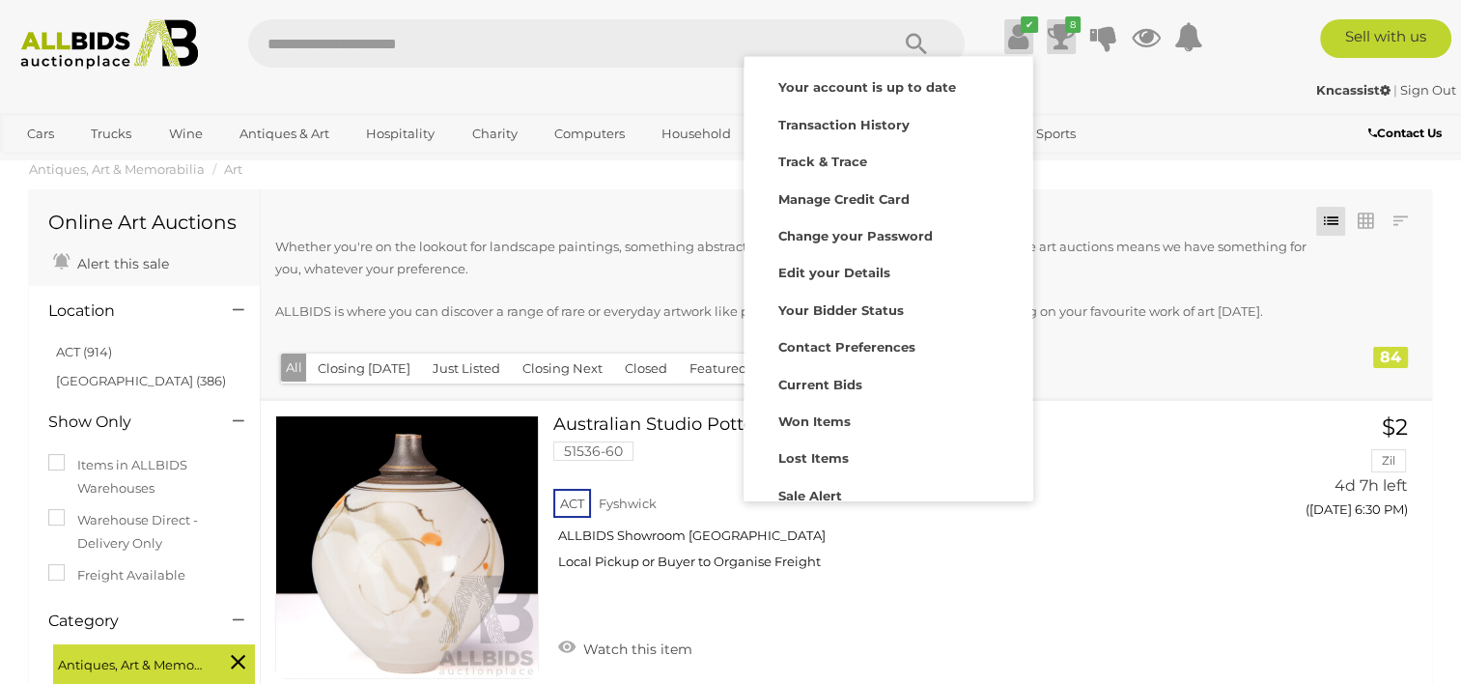
click at [1062, 39] on icon at bounding box center [1061, 36] width 27 height 35
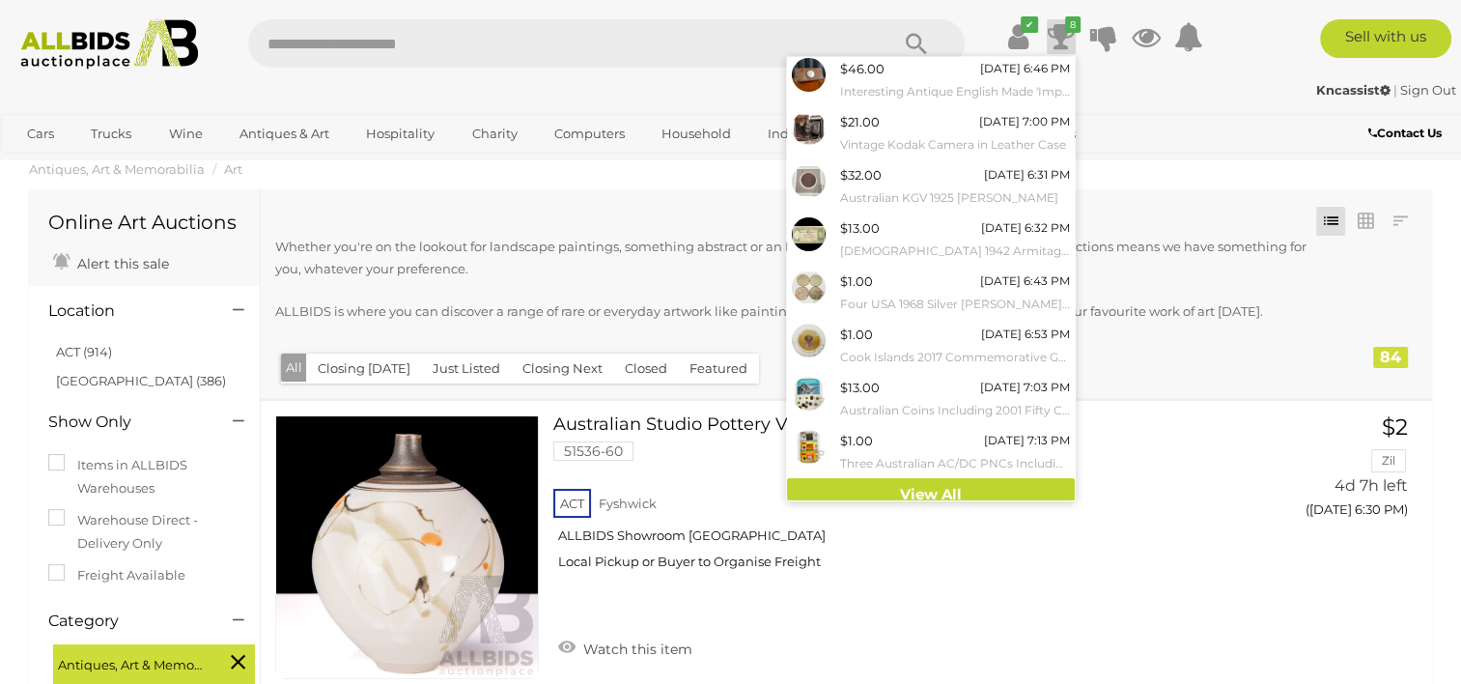
scroll to position [65, 0]
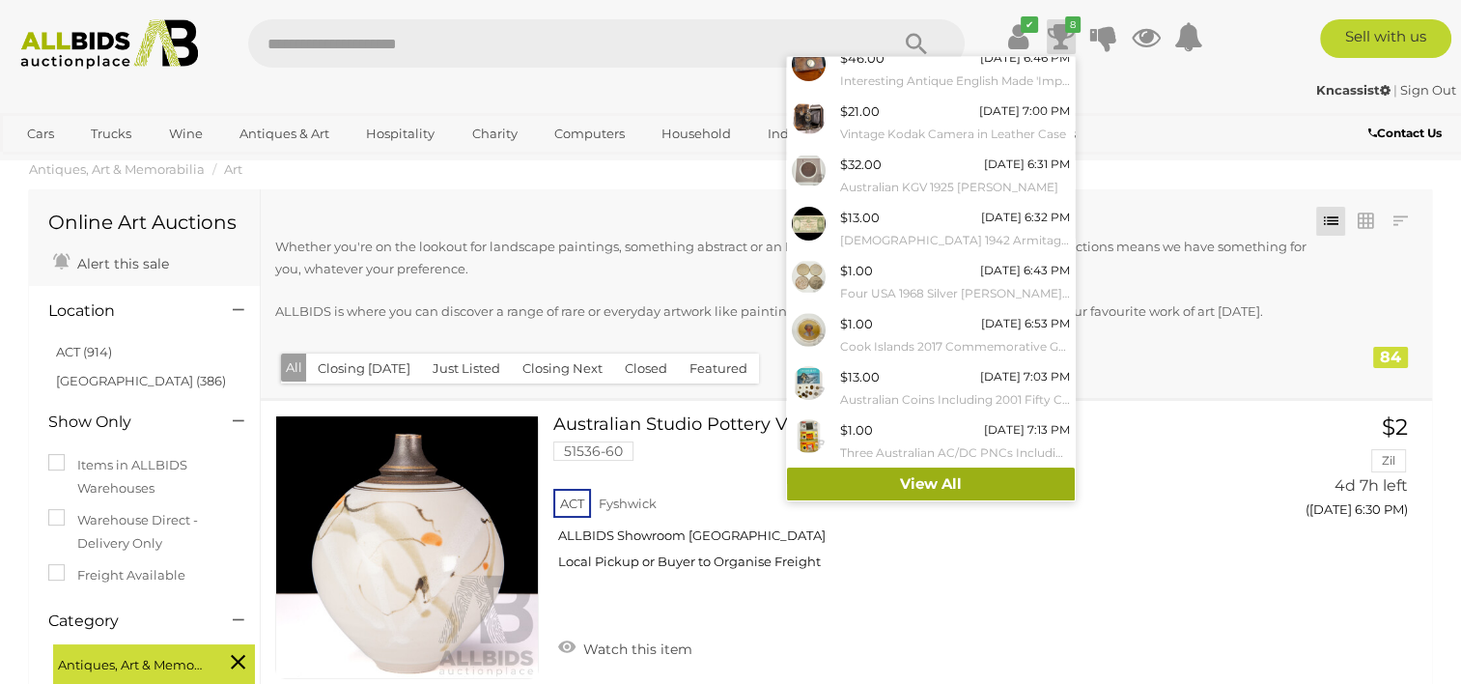
click at [923, 479] on link "View All" at bounding box center [931, 484] width 288 height 34
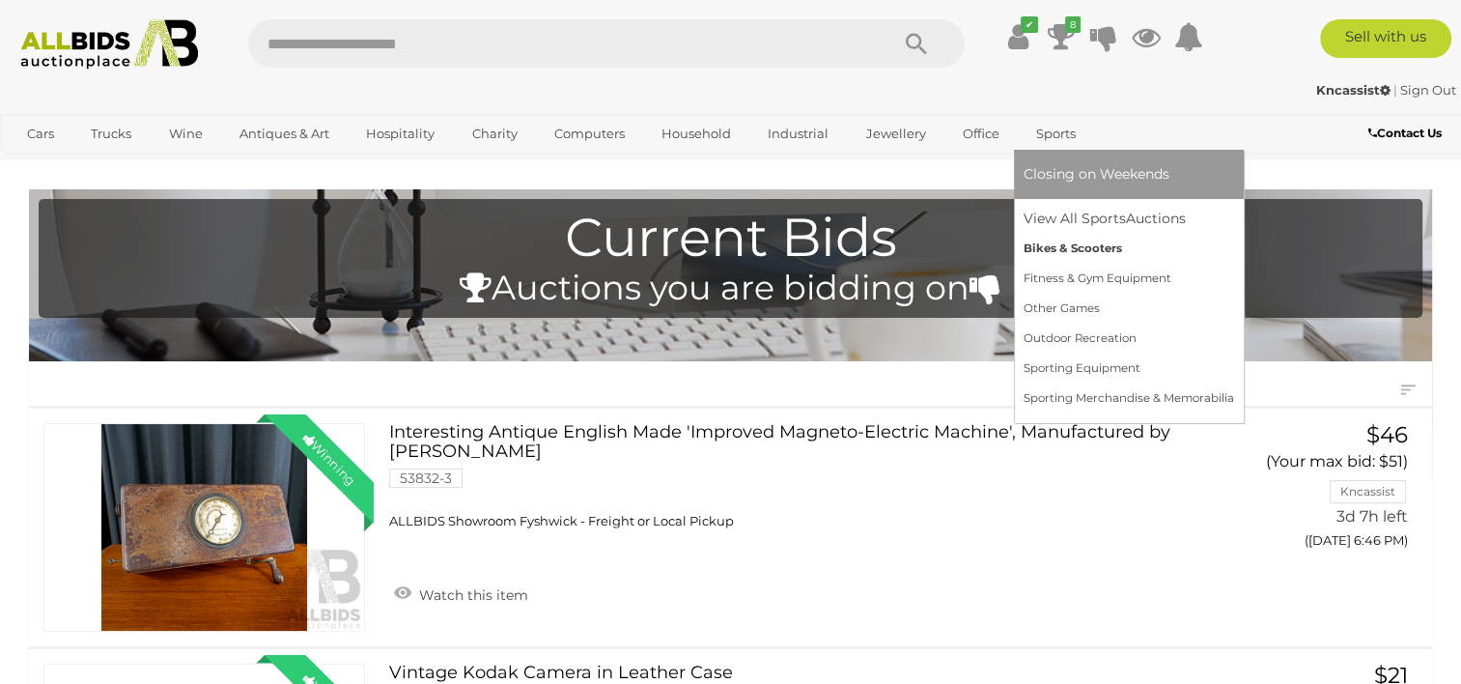
click at [1034, 246] on link "Bikes & Scooters" at bounding box center [1129, 249] width 210 height 30
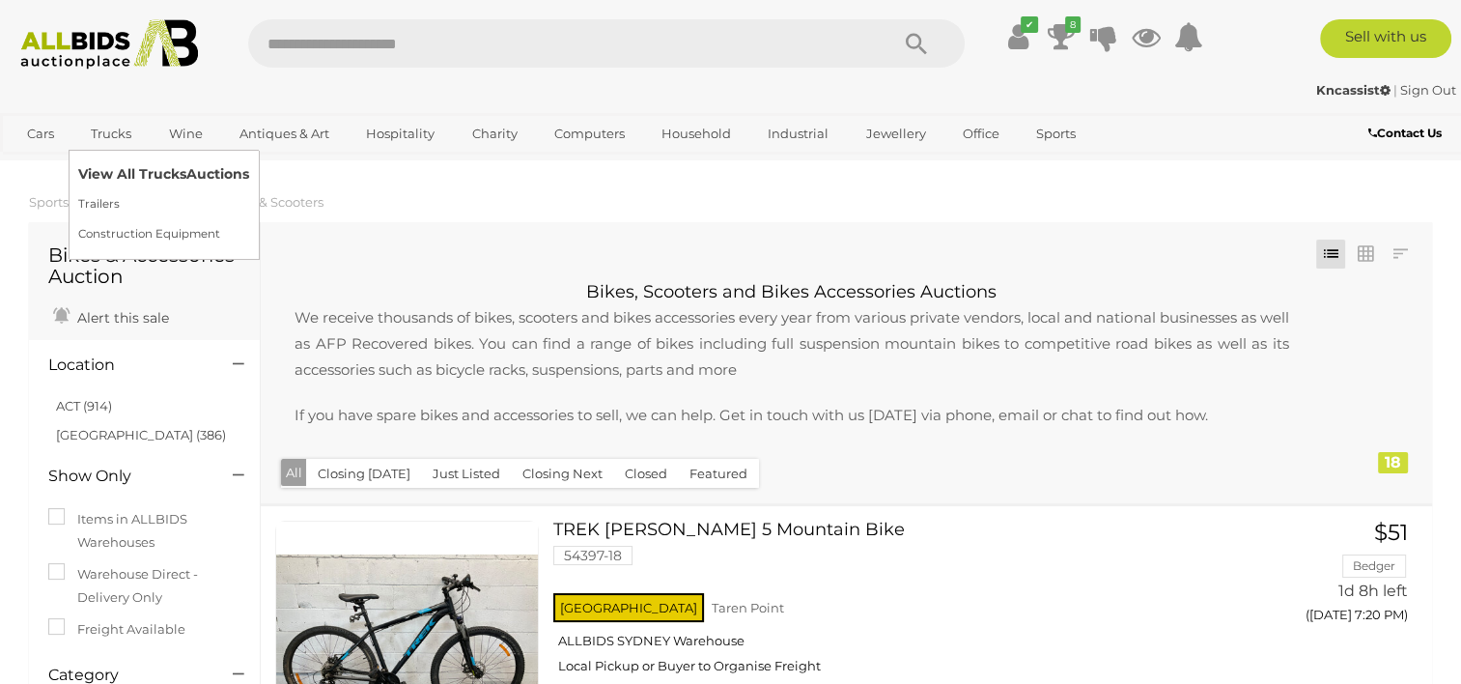
click at [112, 170] on link "View All Trucks Auctions" at bounding box center [163, 174] width 171 height 30
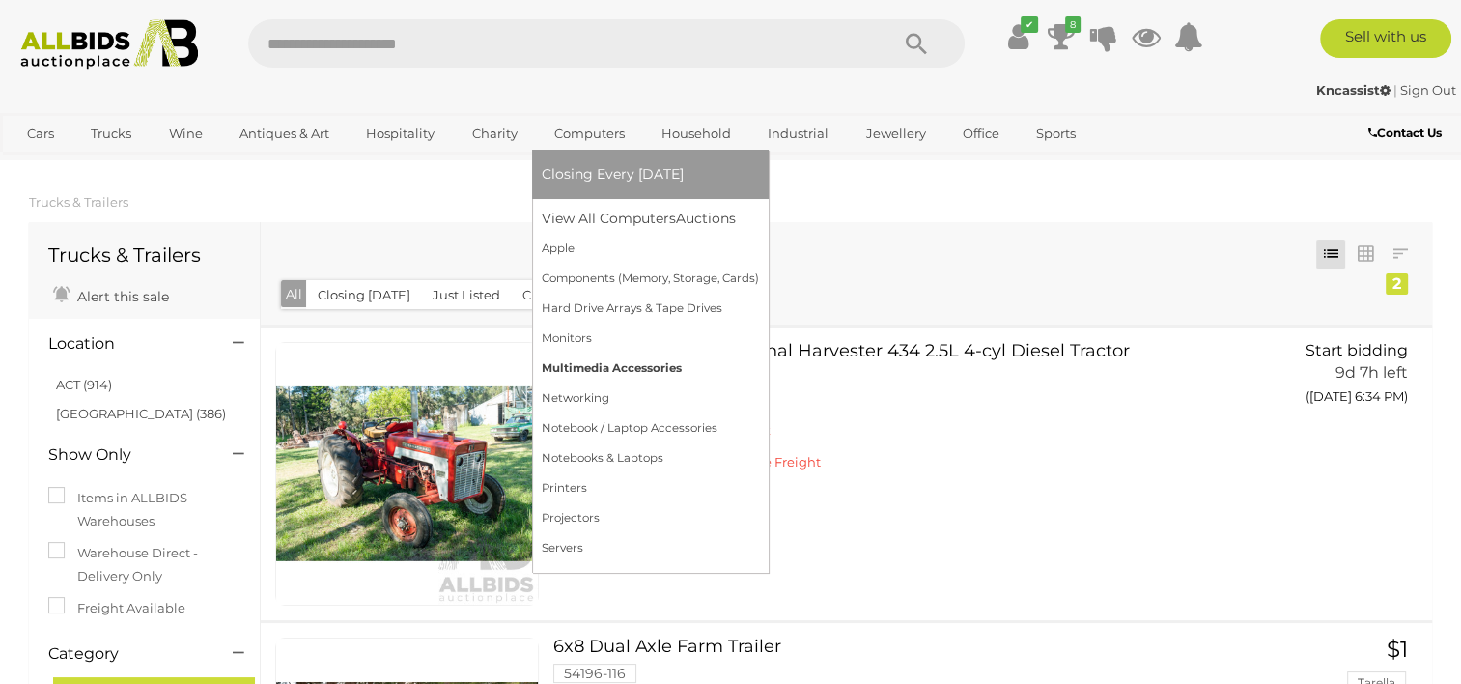
click at [615, 360] on link "Multimedia Accessories" at bounding box center [650, 368] width 217 height 30
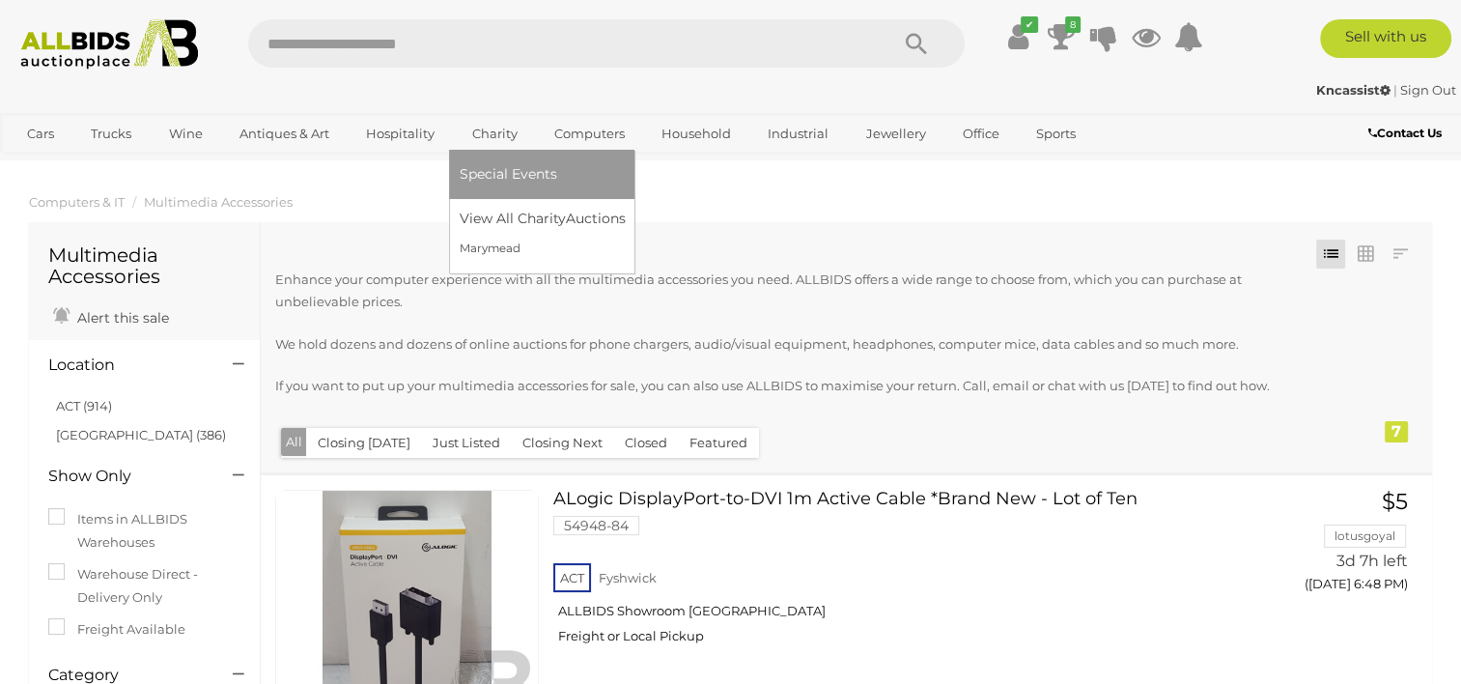
click at [485, 129] on link "Charity" at bounding box center [494, 134] width 70 height 32
click at [487, 220] on link "View All Charity Auctions" at bounding box center [546, 219] width 175 height 30
